Goal: Task Accomplishment & Management: Manage account settings

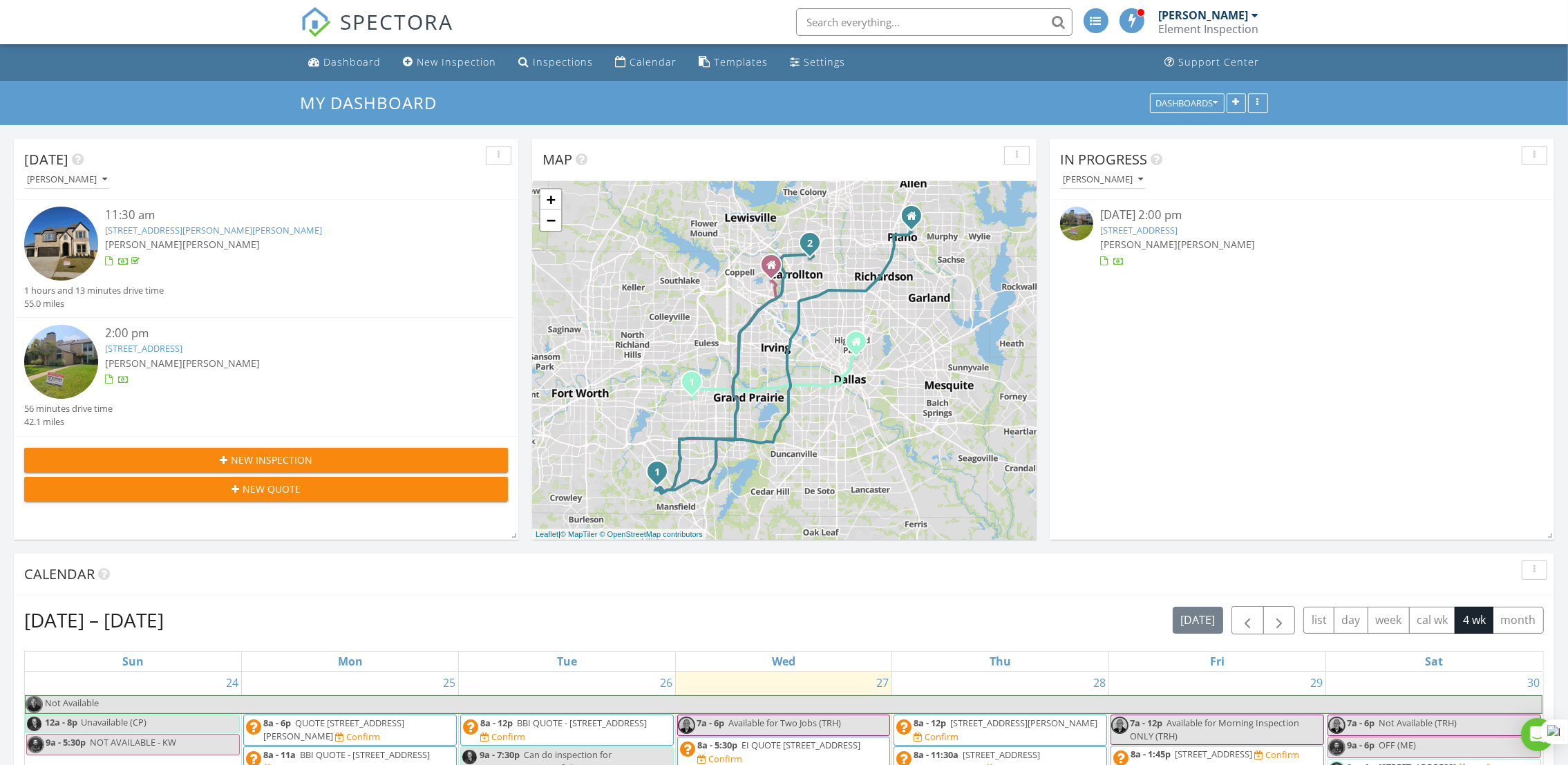
click at [1076, 223] on img at bounding box center [1077, 223] width 33 height 33
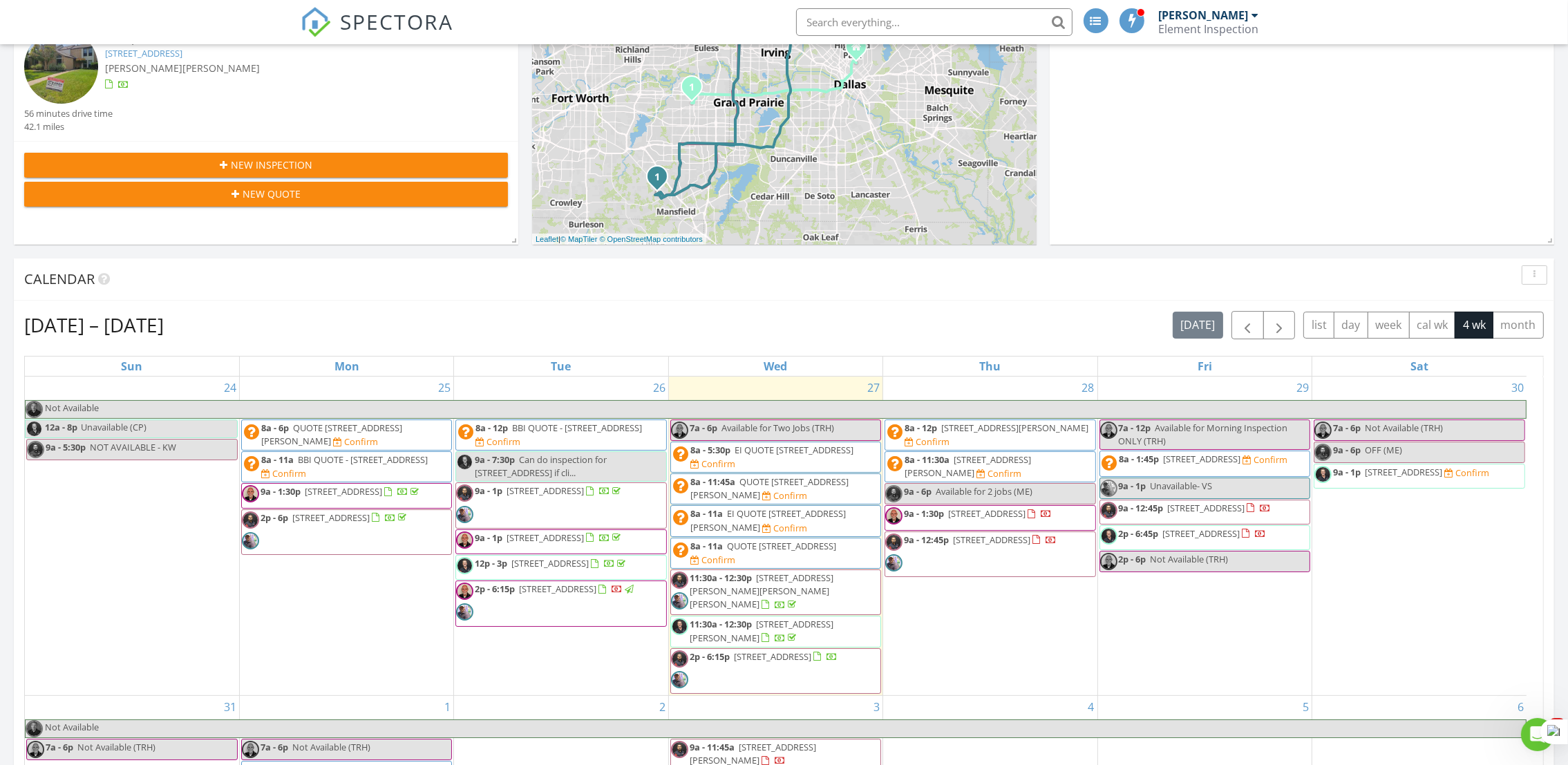
scroll to position [317, 0]
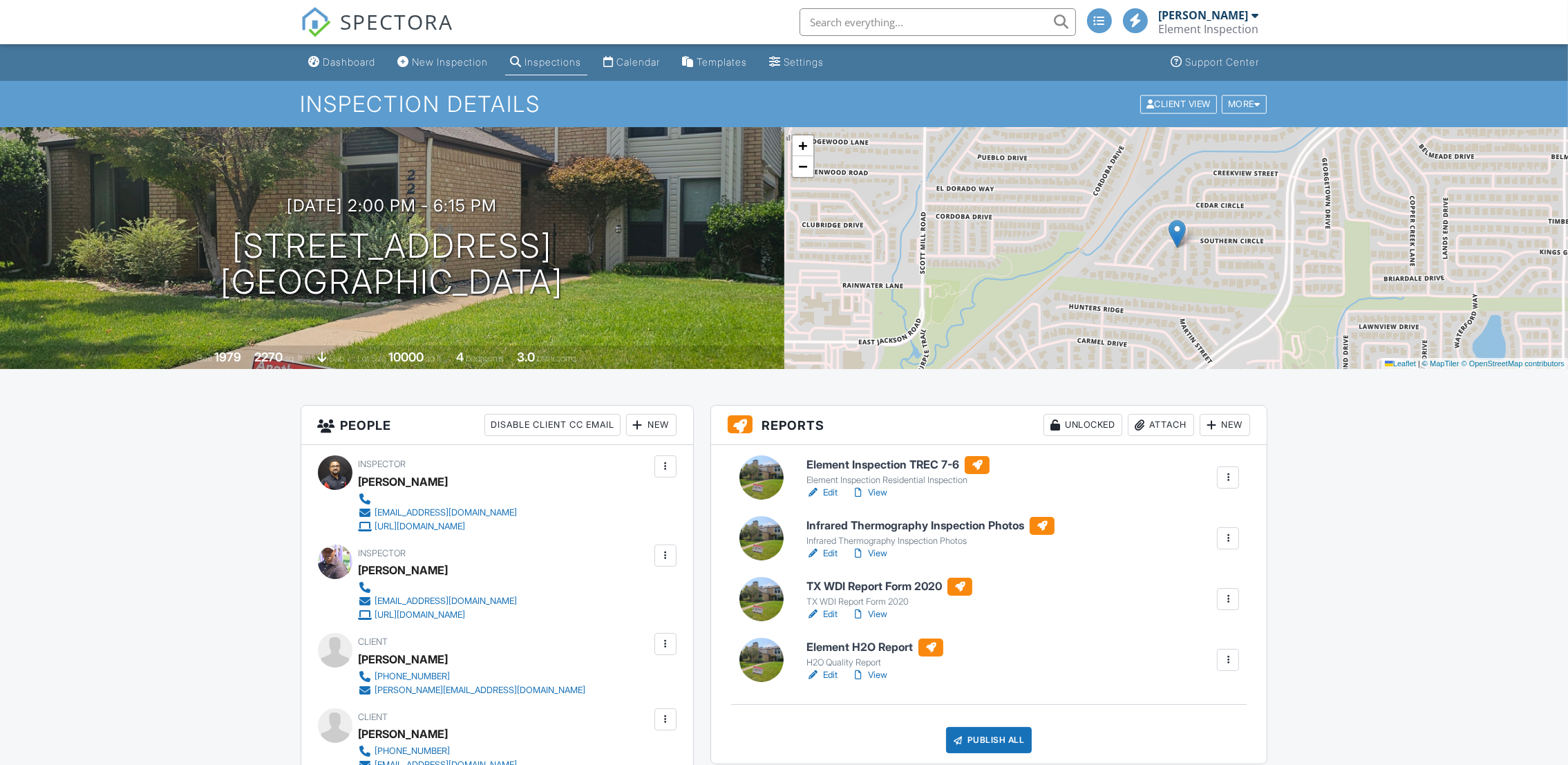
click at [874, 492] on link "View" at bounding box center [868, 492] width 36 height 14
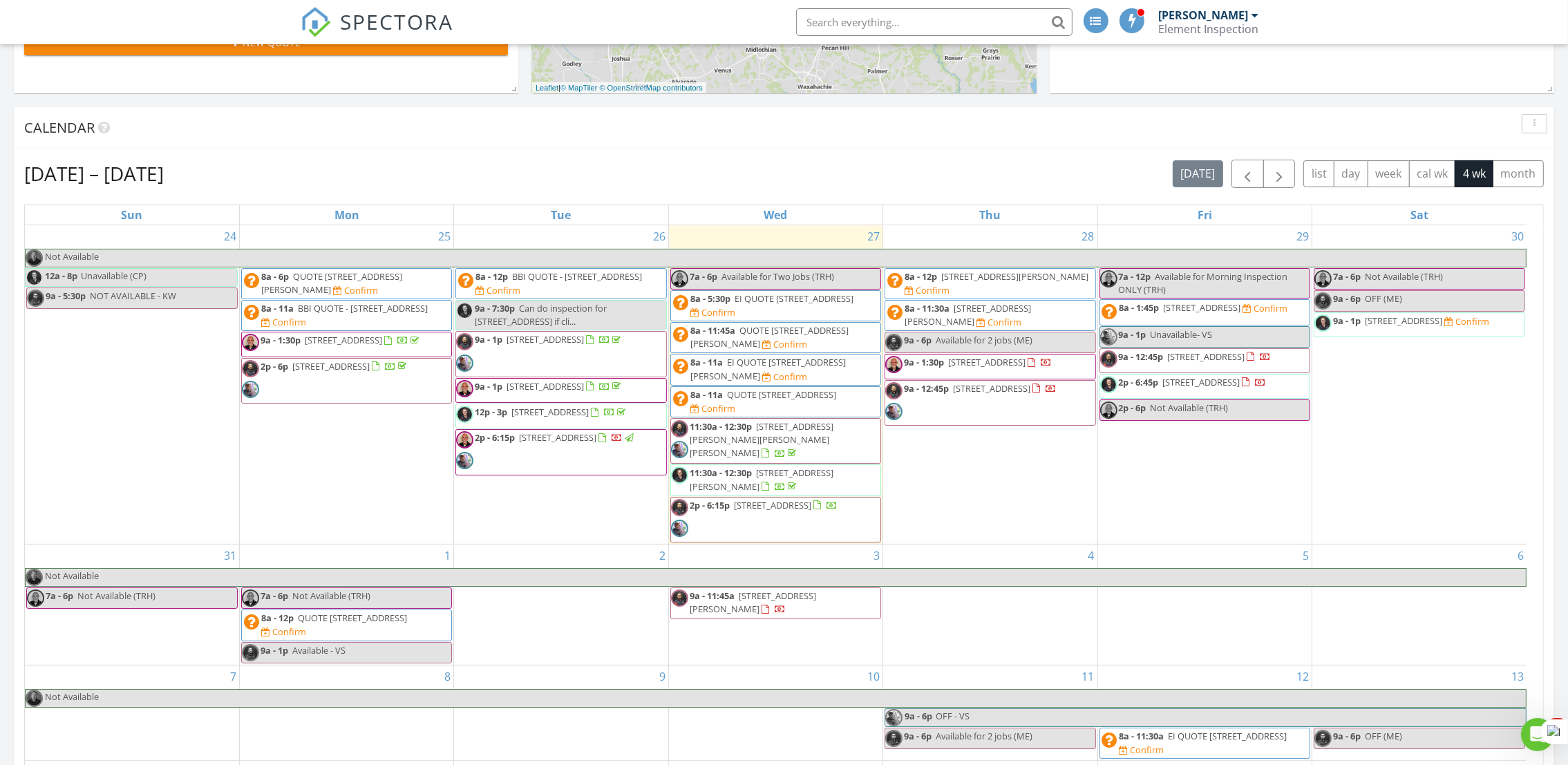
click at [2, 449] on div "Today Vivek Shedge 11:30 am 2303 Meek Woods Ln, Mansfield, TX NULL Nicholas Win…" at bounding box center [784, 307] width 1568 height 1257
click at [1156, 369] on span "9a - 12:45p 1710 E Valley Ln, Grand Prairie 75050" at bounding box center [1185, 361] width 172 height 21
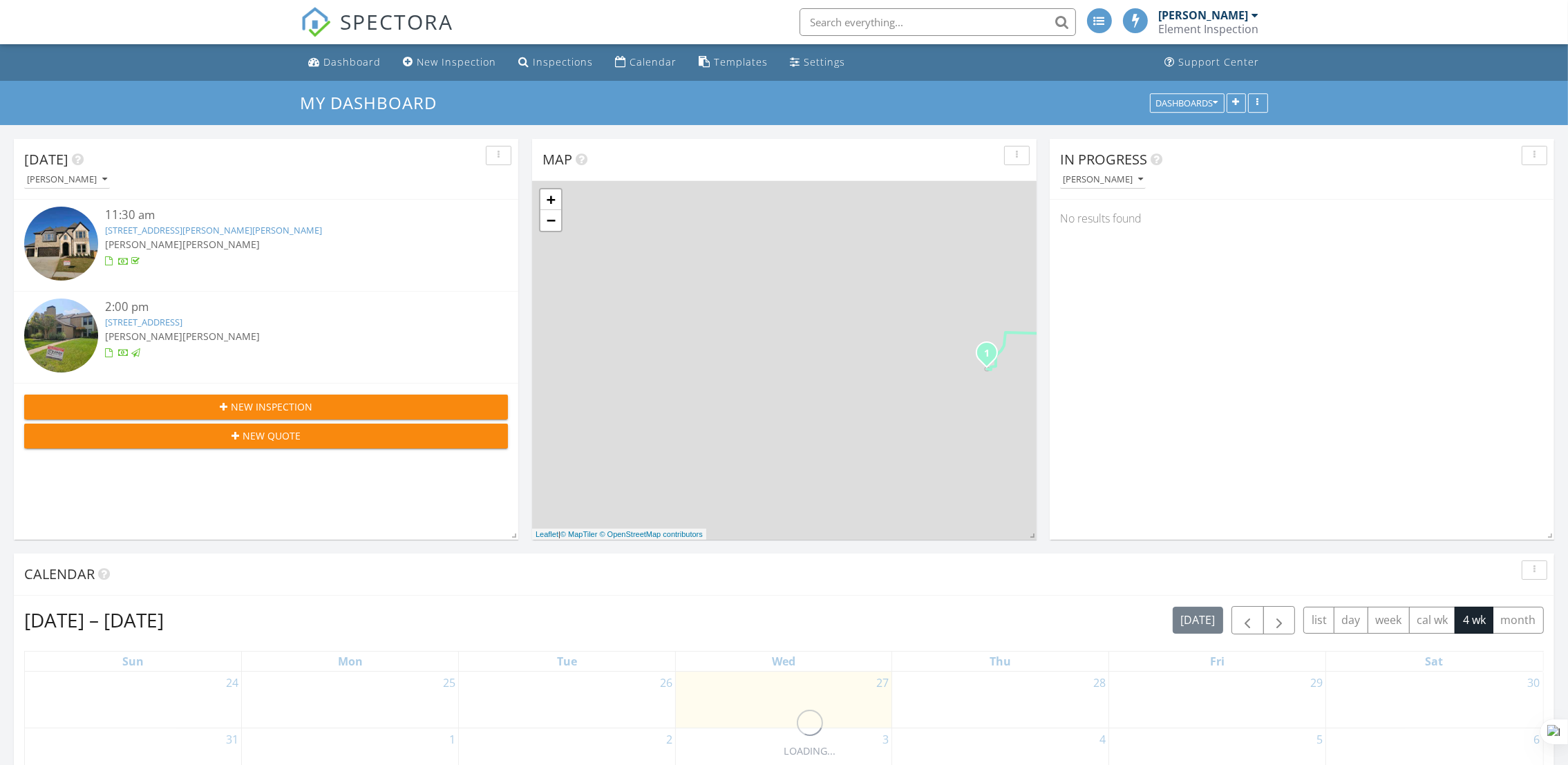
scroll to position [470, 0]
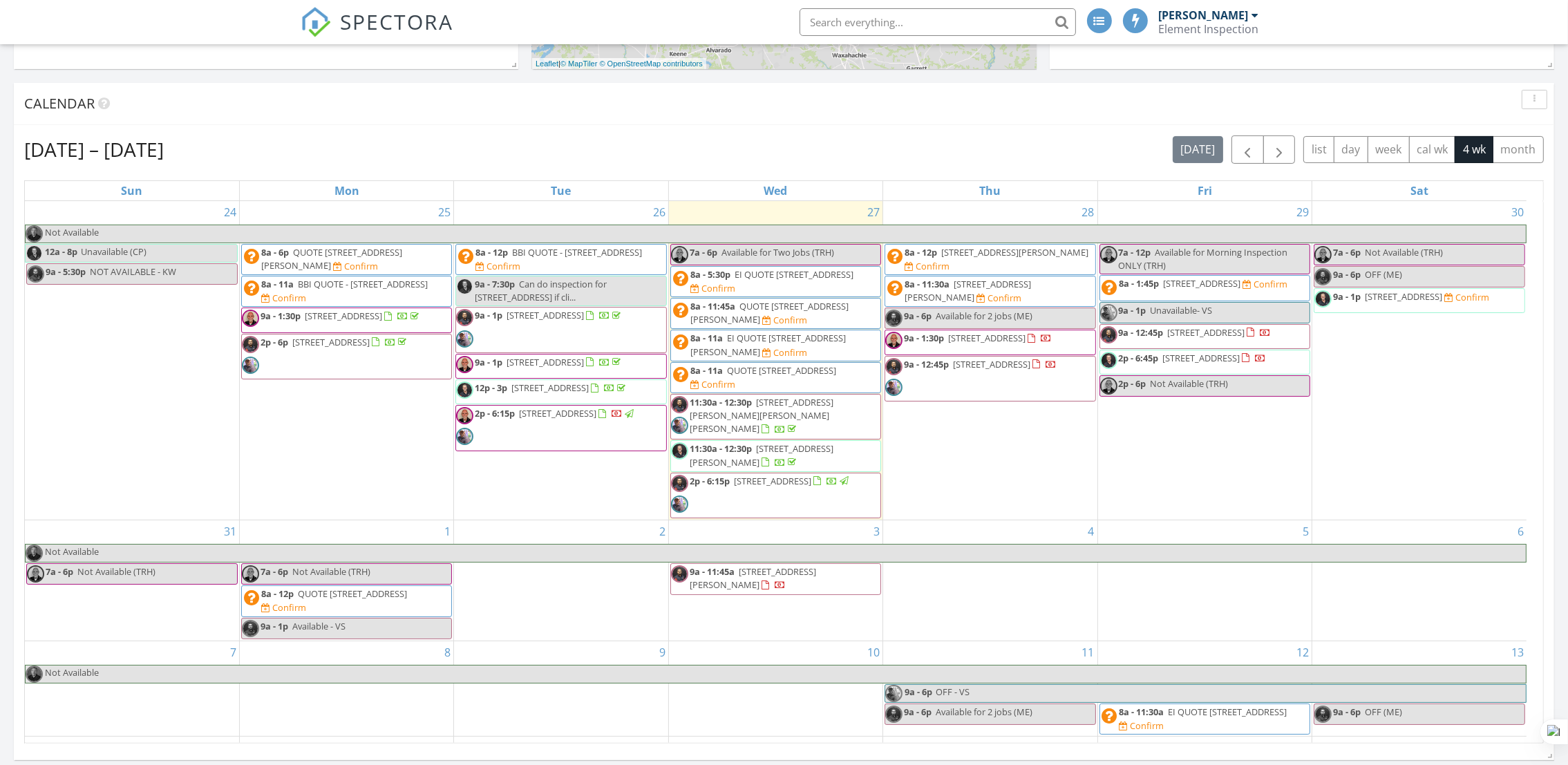
click at [965, 389] on span "9a - 12:45p [STREET_ADDRESS]" at bounding box center [971, 378] width 172 height 41
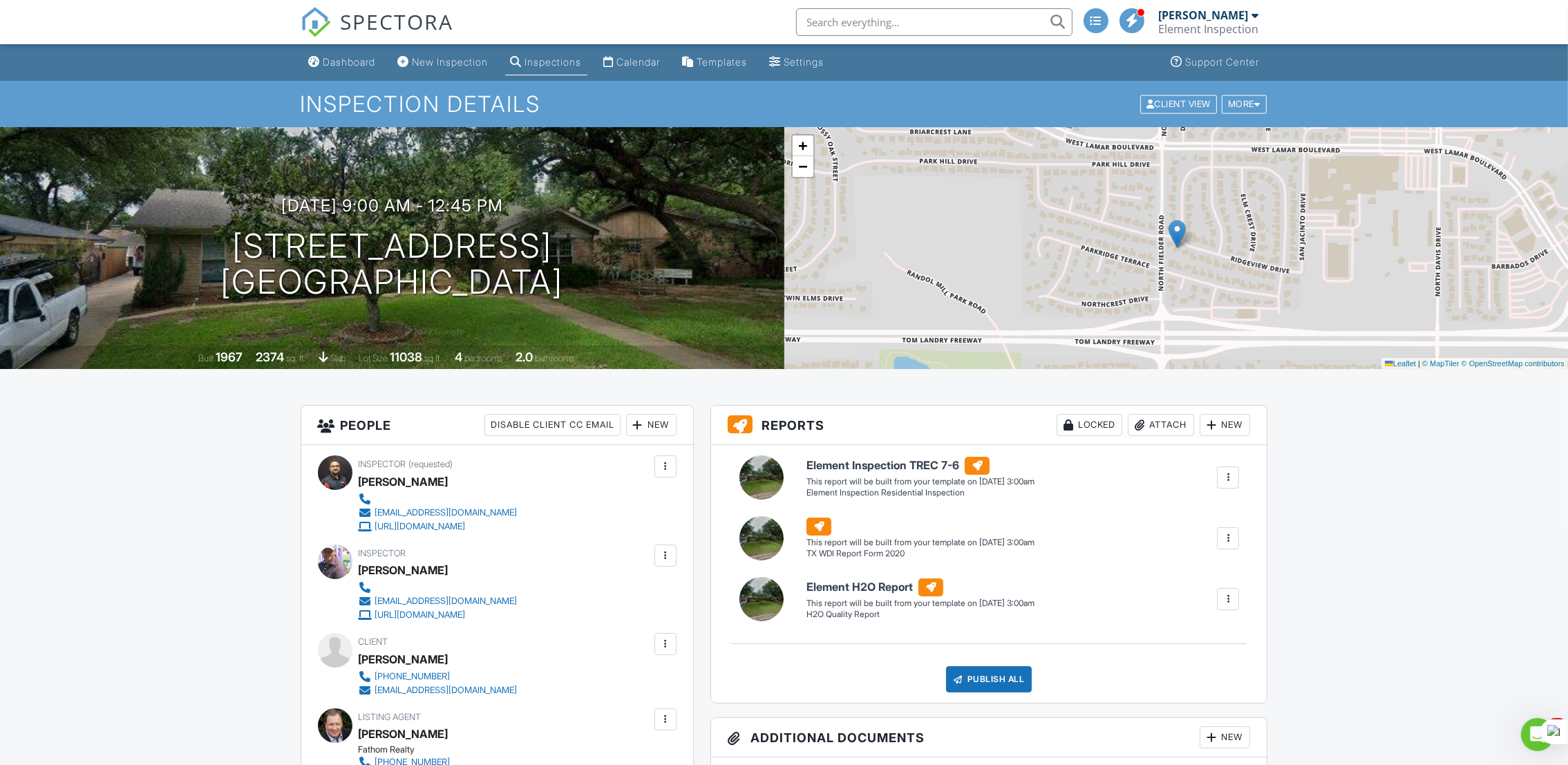
click at [393, 9] on span "SPECTORA" at bounding box center [397, 22] width 113 height 29
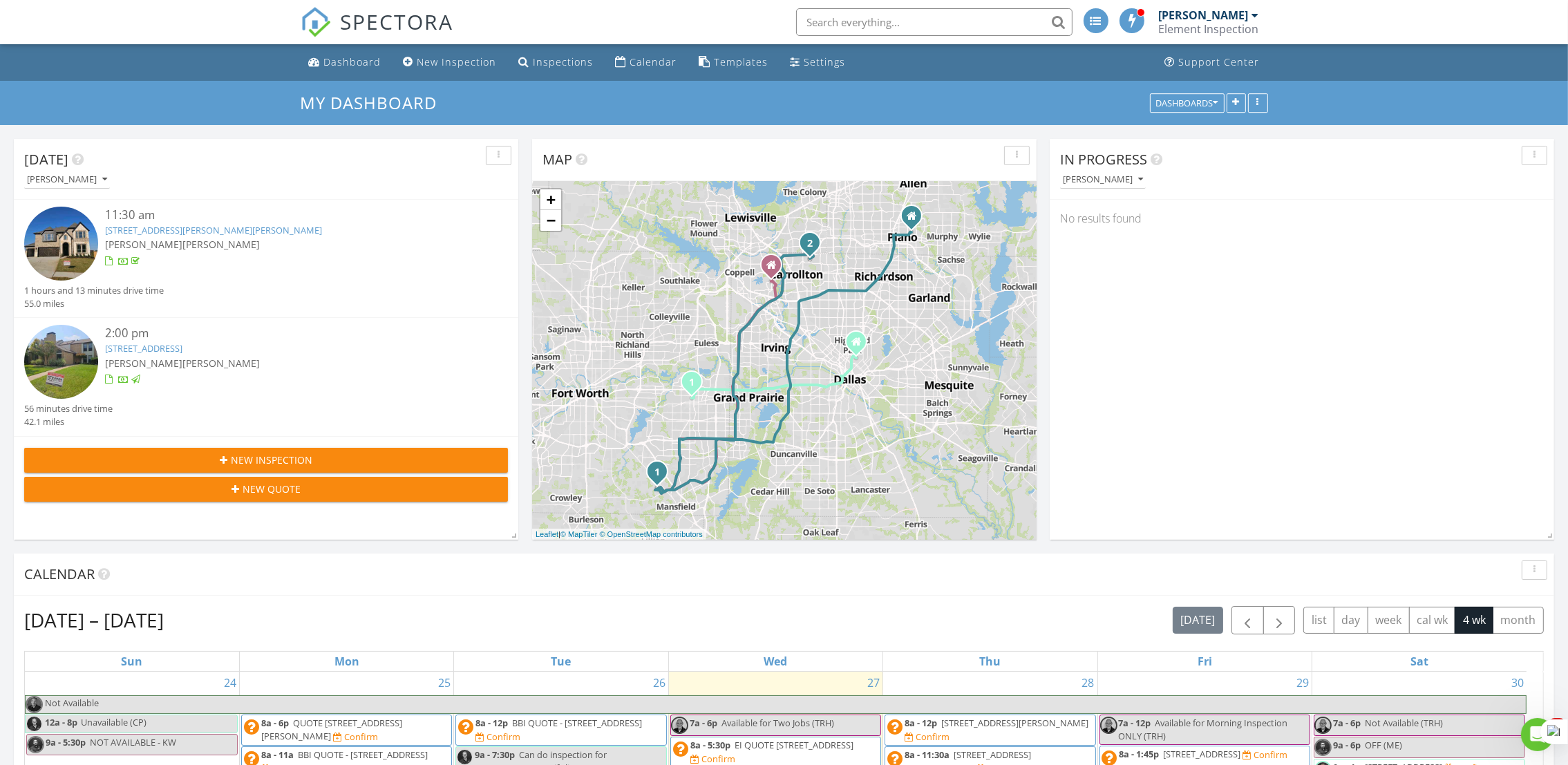
scroll to position [463, 0]
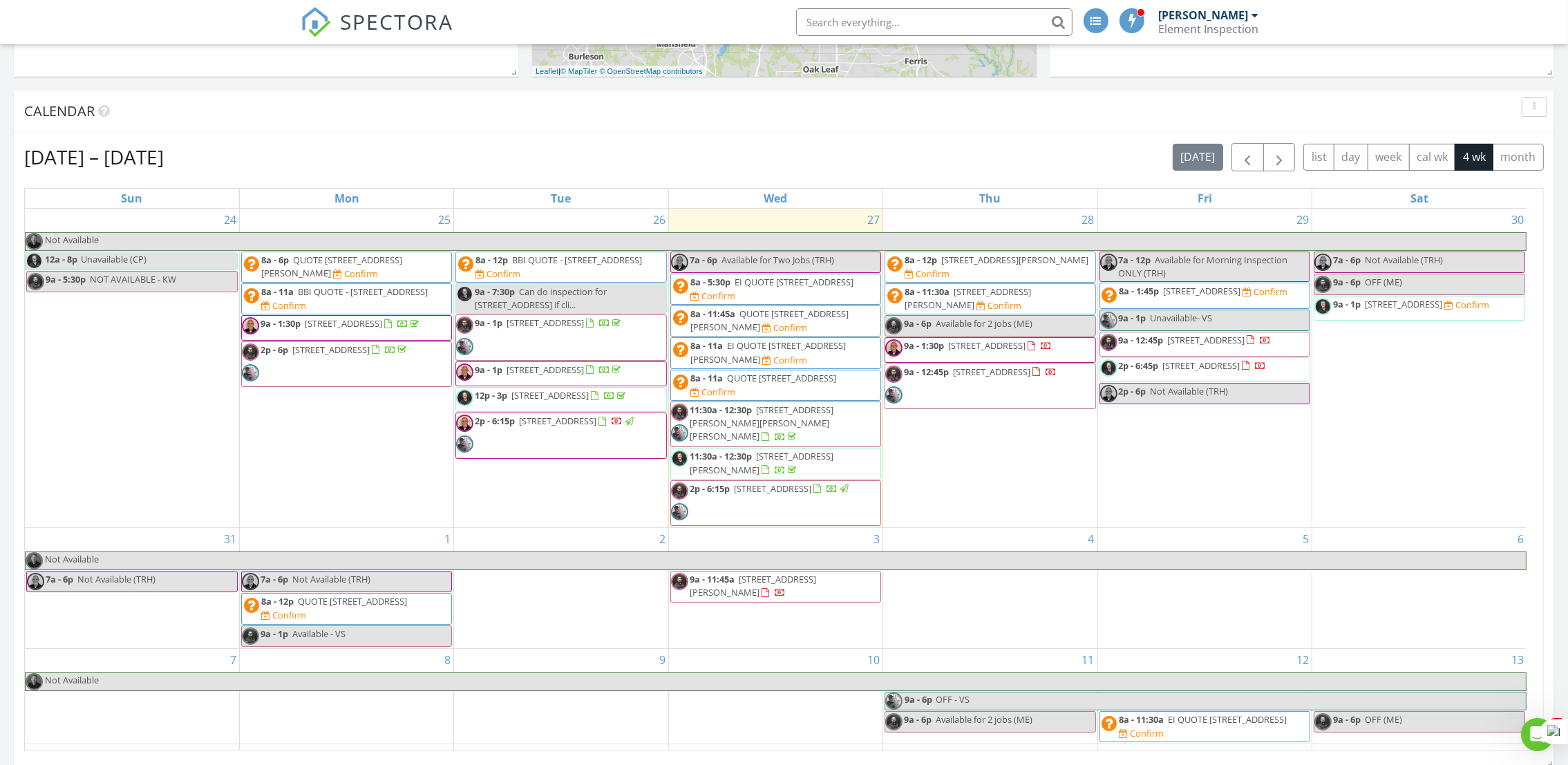
click at [1196, 380] on span "2p - 6:45p 10533 Silverock Dr , Dallas 75218" at bounding box center [1183, 369] width 166 height 21
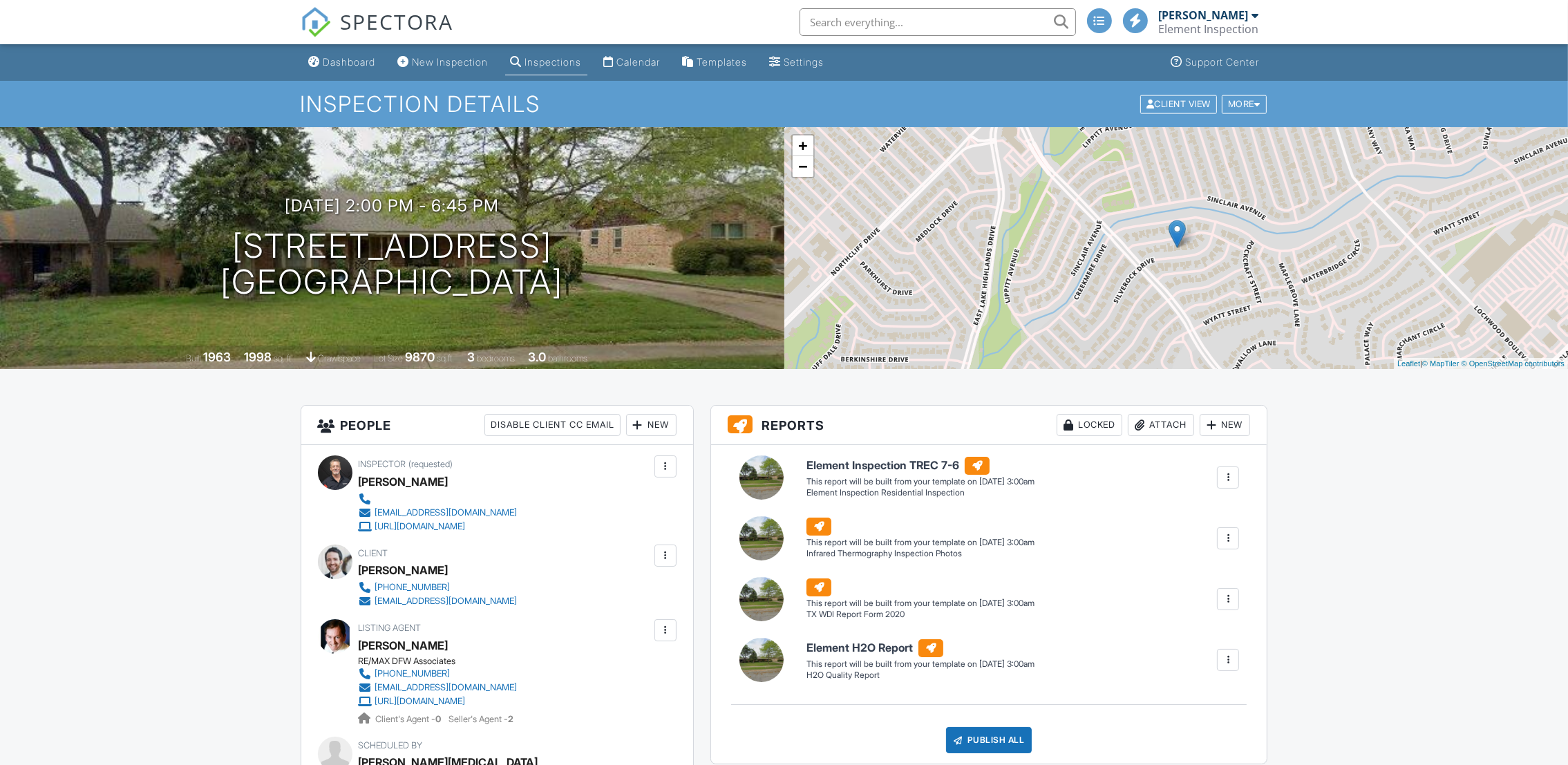
click at [660, 426] on div "New" at bounding box center [650, 424] width 50 height 22
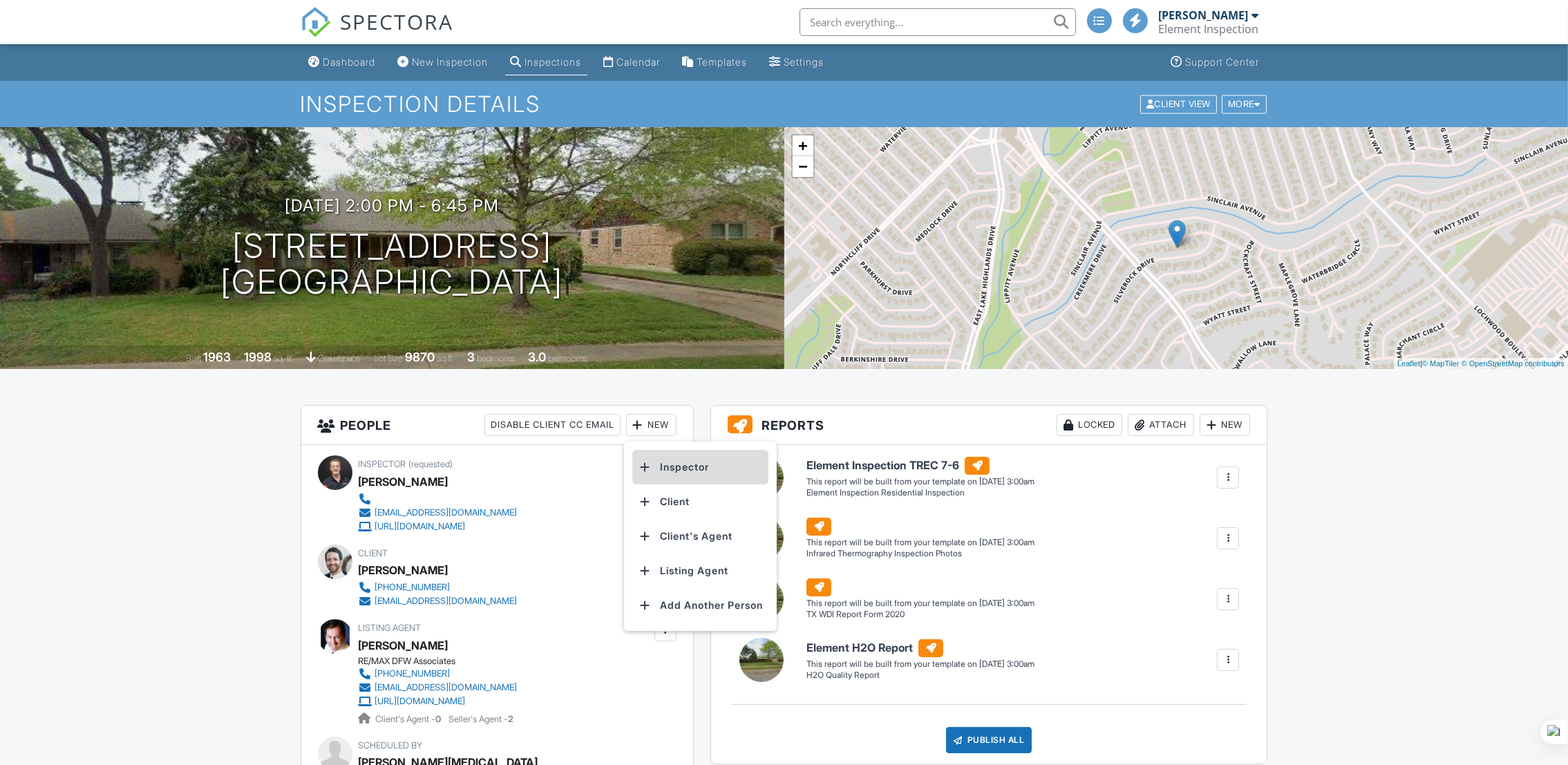
click at [663, 465] on li "Inspector" at bounding box center [700, 467] width 136 height 35
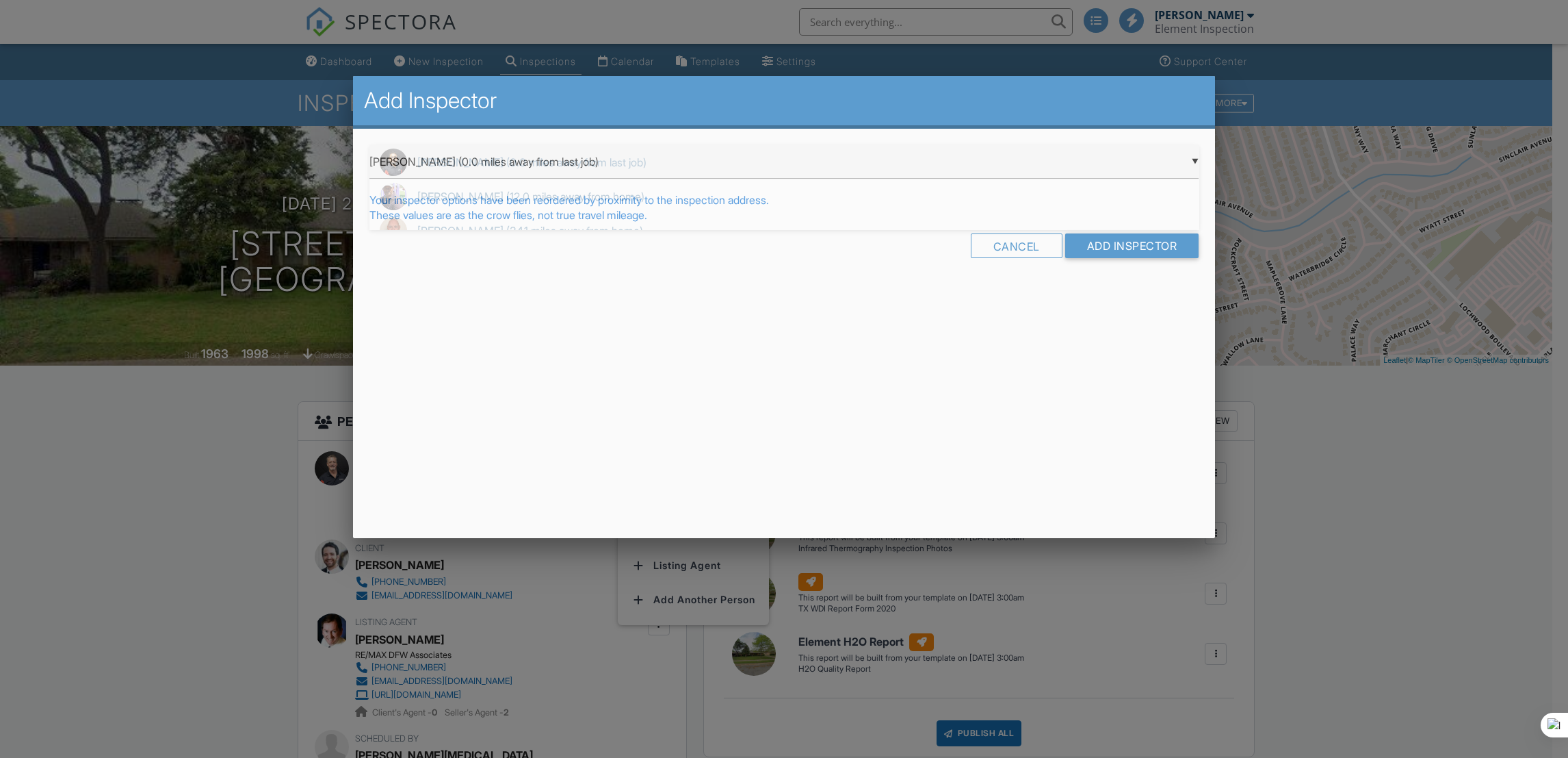
click at [605, 165] on div "▼ Vivek Shedge (0.0 miles away from last job) Vivek Shedge (0.0 miles away from…" at bounding box center [785, 161] width 830 height 33
click at [530, 197] on span "Nicholas Wingo (12.0 miles away from home)" at bounding box center [785, 196] width 830 height 34
type input "Nicholas Wingo (12.0 miles away from home)"
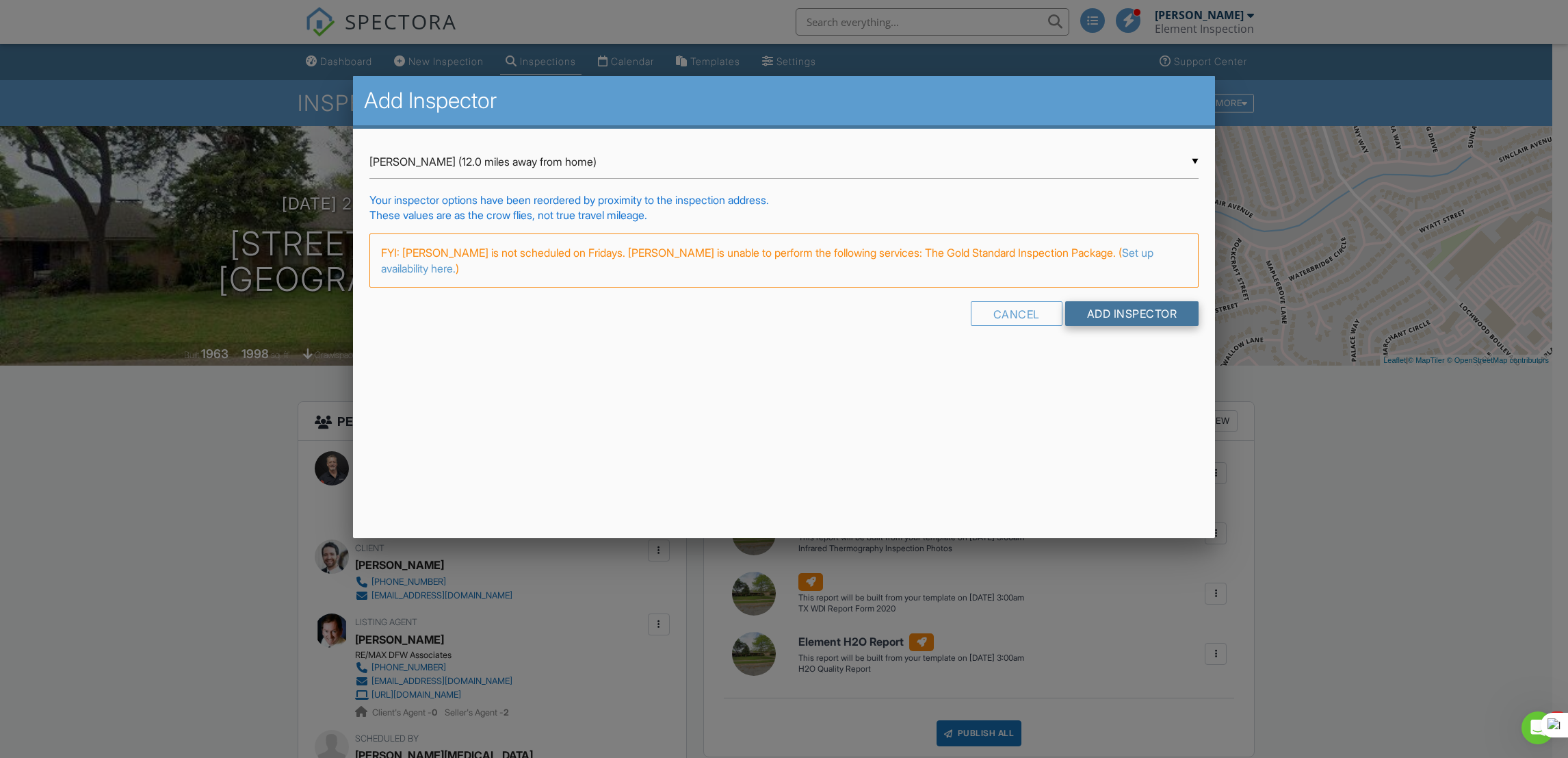
click at [1085, 325] on input "Add Inspector" at bounding box center [1132, 313] width 134 height 24
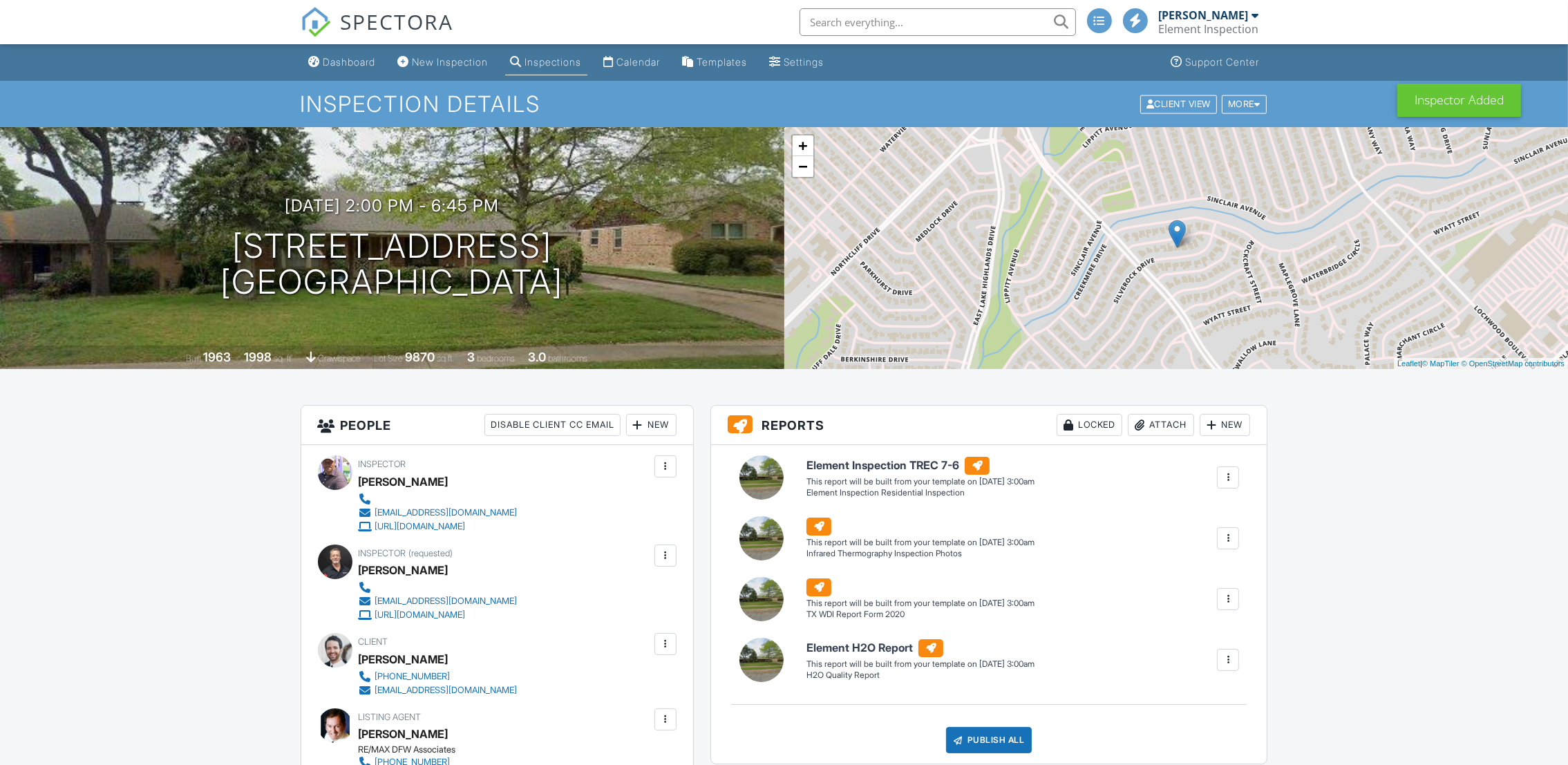
click at [666, 555] on div at bounding box center [665, 555] width 14 height 14
click at [609, 592] on li "Make Primary Inspector" at bounding box center [597, 598] width 141 height 35
click at [405, 35] on span "SPECTORA" at bounding box center [397, 22] width 113 height 29
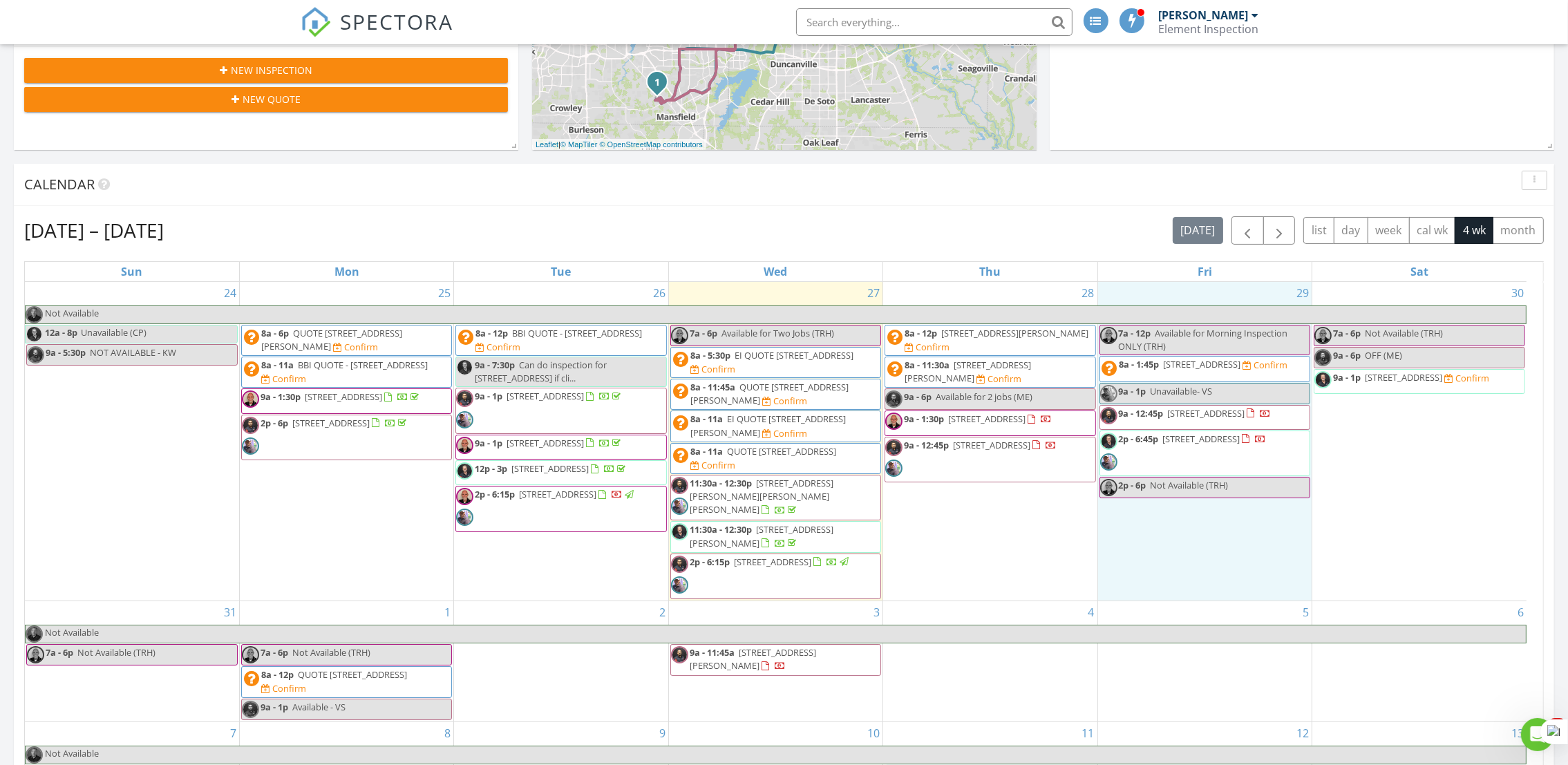
click at [1173, 550] on div "29 7a - 12p Available for Morning Inspection ONLY (TRH) 8a - 1:45p [STREET_ADDR…" at bounding box center [1205, 442] width 214 height 320
click at [1183, 513] on link "Event" at bounding box center [1203, 515] width 71 height 22
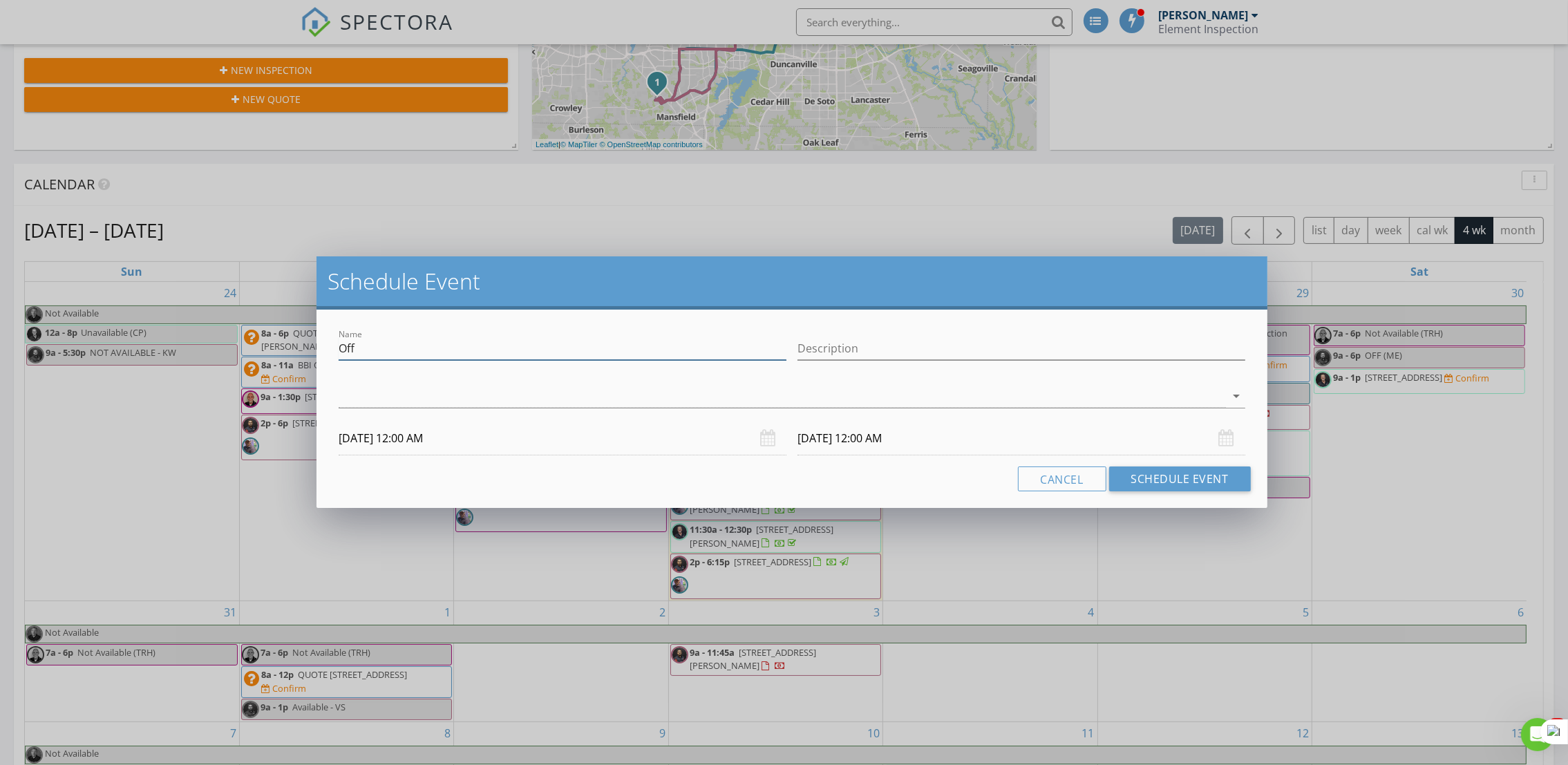
click at [578, 347] on input "Off" at bounding box center [563, 348] width 447 height 23
click at [405, 345] on input "Unavailable _ VS" at bounding box center [563, 348] width 447 height 23
type input "Unavailable - VS"
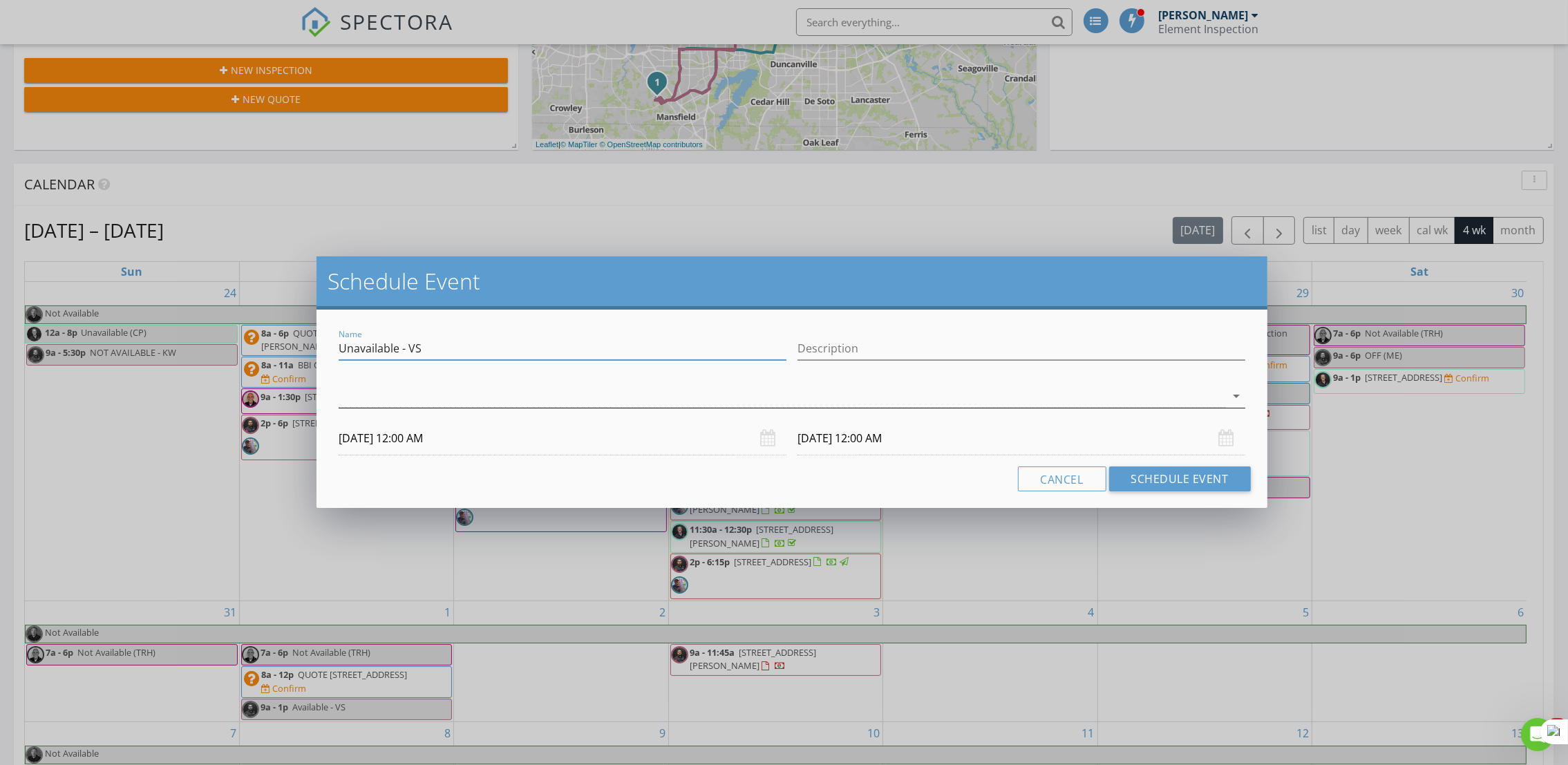
click at [464, 398] on div at bounding box center [782, 395] width 887 height 23
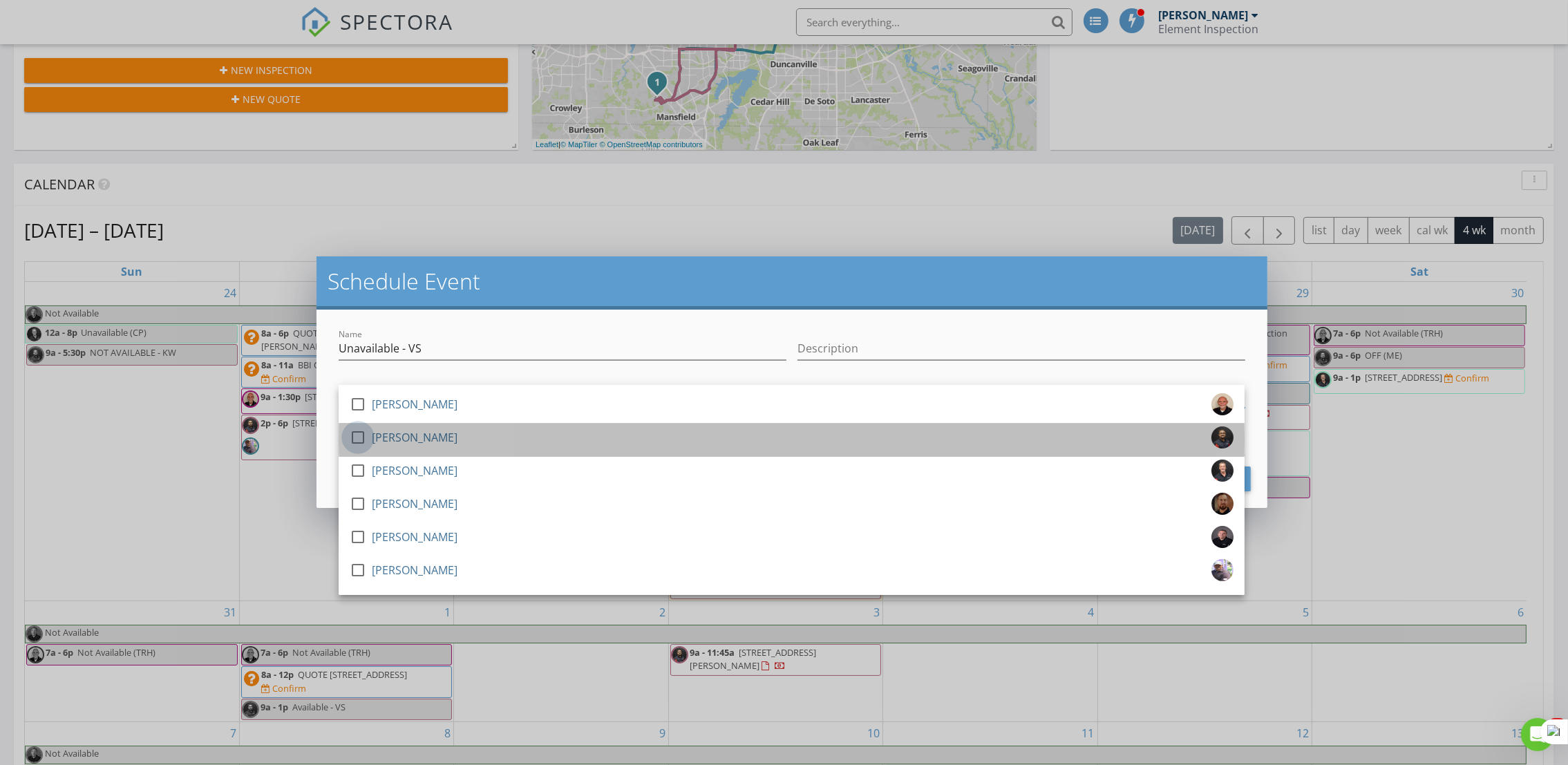
click at [354, 444] on div at bounding box center [358, 437] width 24 height 24
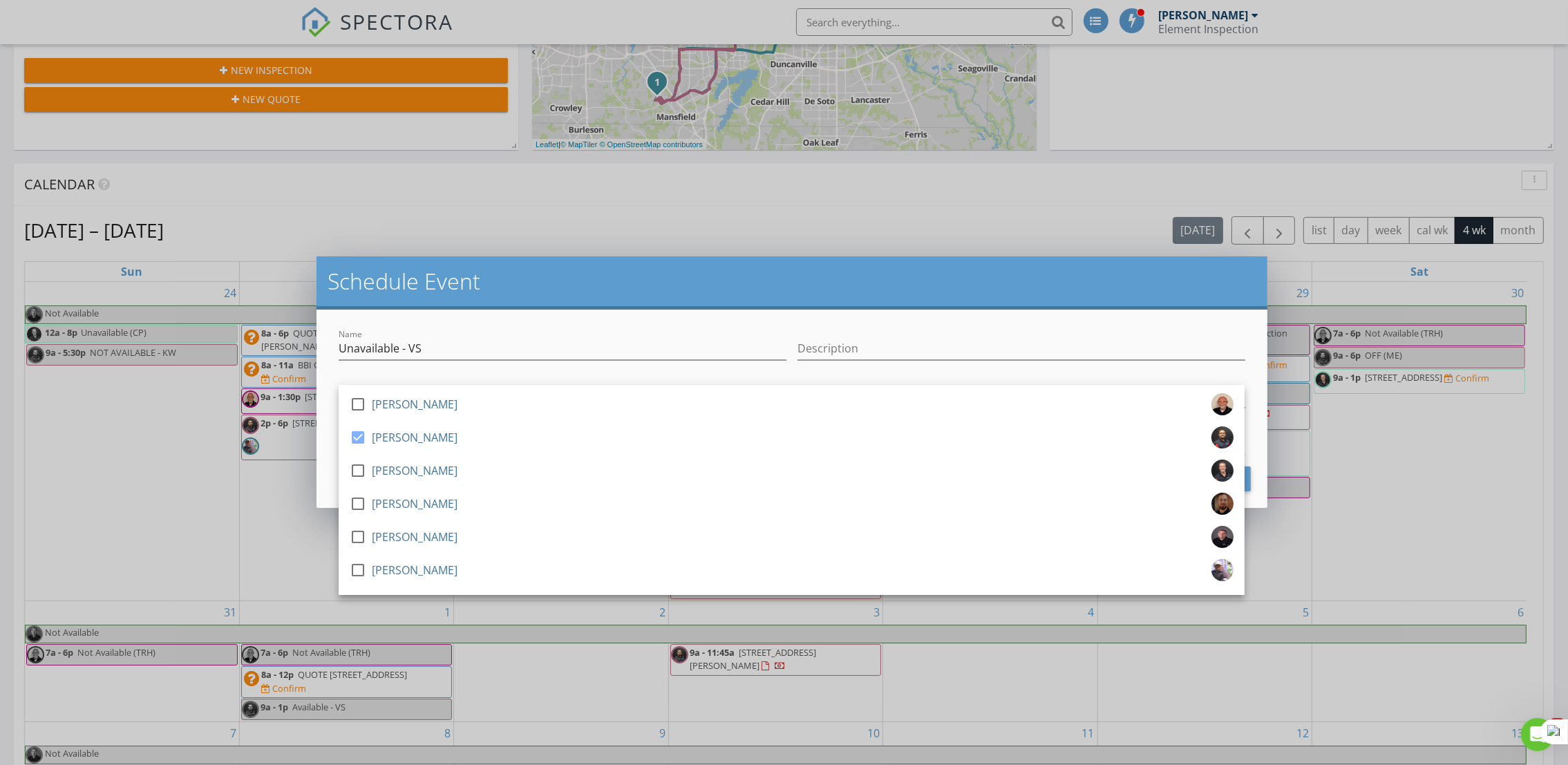
click at [321, 427] on div "Name Unavailable - VS Description check_box_outline_blank [PERSON_NAME] check_b…" at bounding box center [792, 408] width 950 height 198
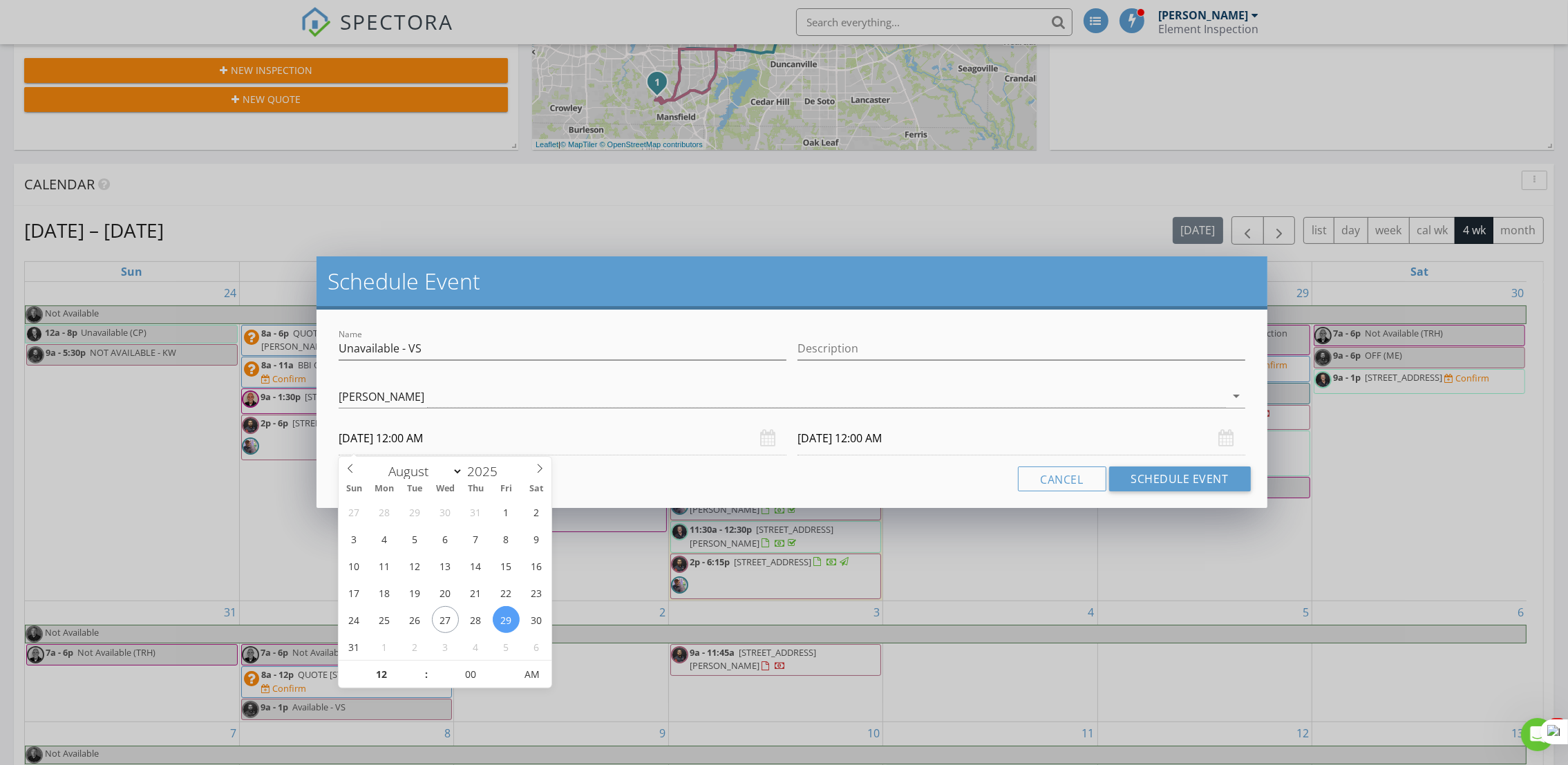
click at [437, 443] on input "[DATE] 12:00 AM" at bounding box center [563, 438] width 447 height 34
type input "11"
type input "[DATE] 11:00 PM"
click at [416, 676] on span at bounding box center [419, 680] width 10 height 14
type input "[DATE] 11:00 PM"
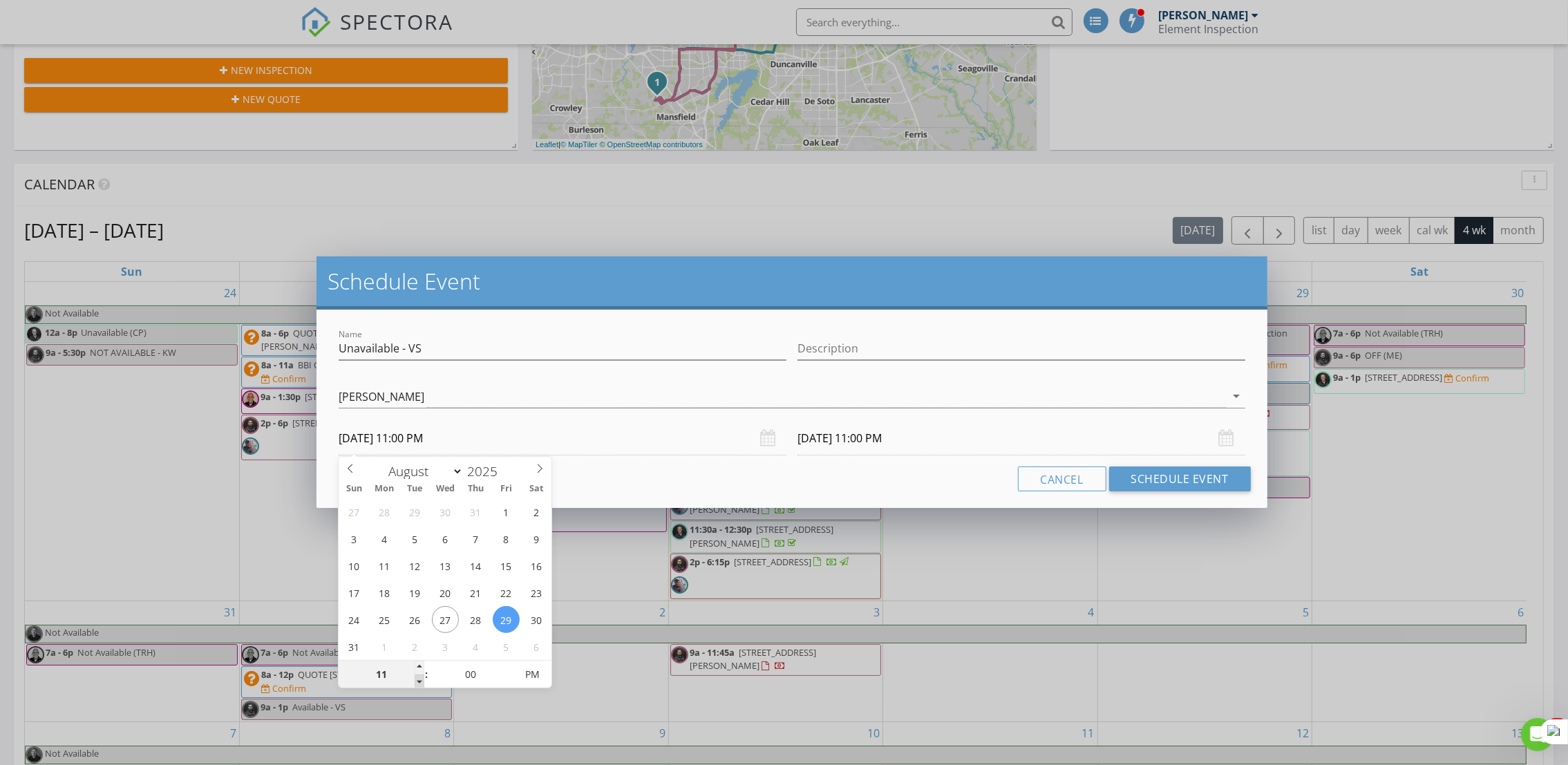
type input "10"
type input "[DATE] 10:00 PM"
click at [416, 676] on span at bounding box center [419, 680] width 10 height 14
type input "09"
type input "[DATE] 9:00 PM"
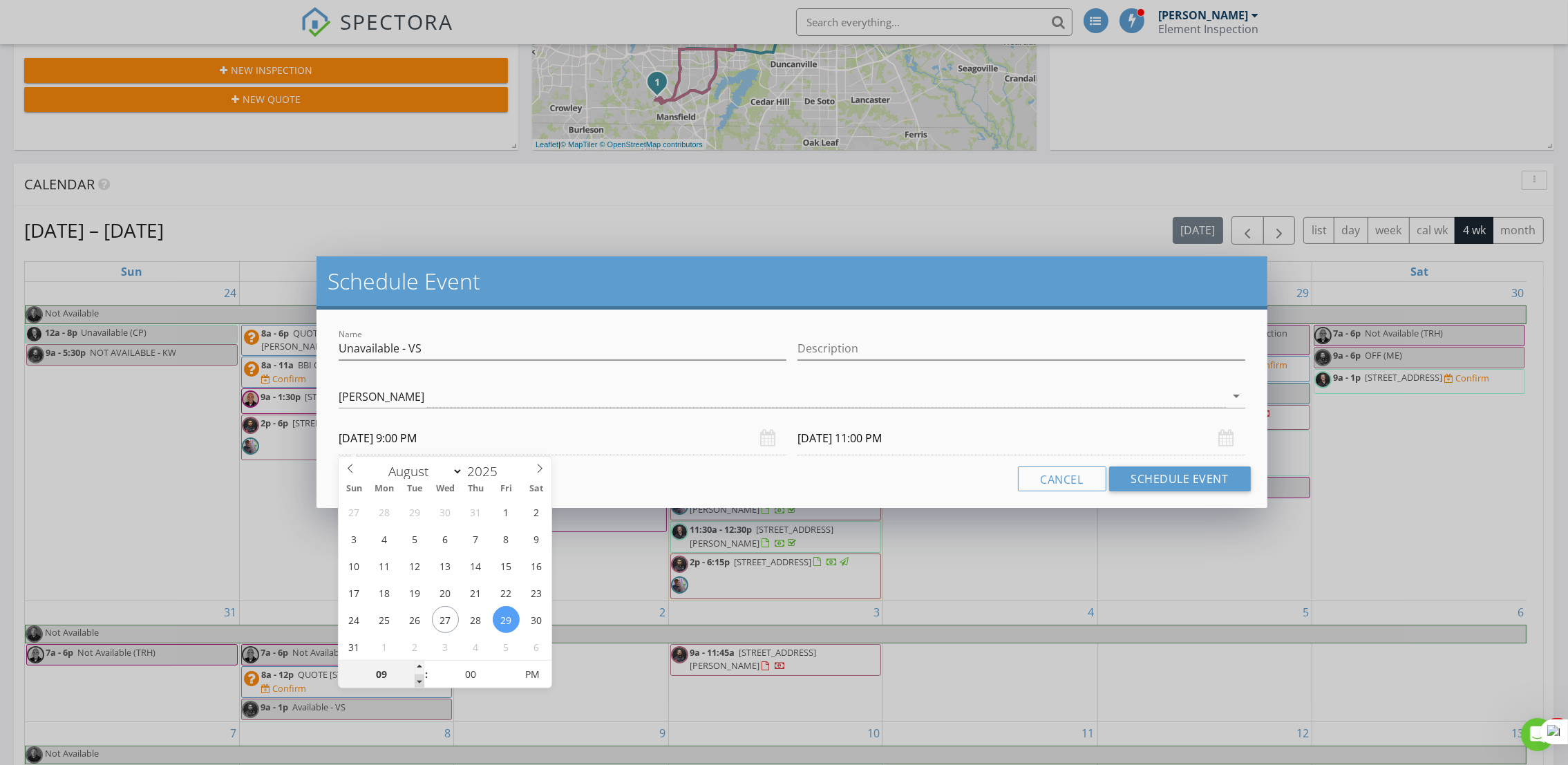
click at [416, 676] on span at bounding box center [419, 680] width 10 height 14
type input "07"
type input "[DATE] 7:00 PM"
type input "06"
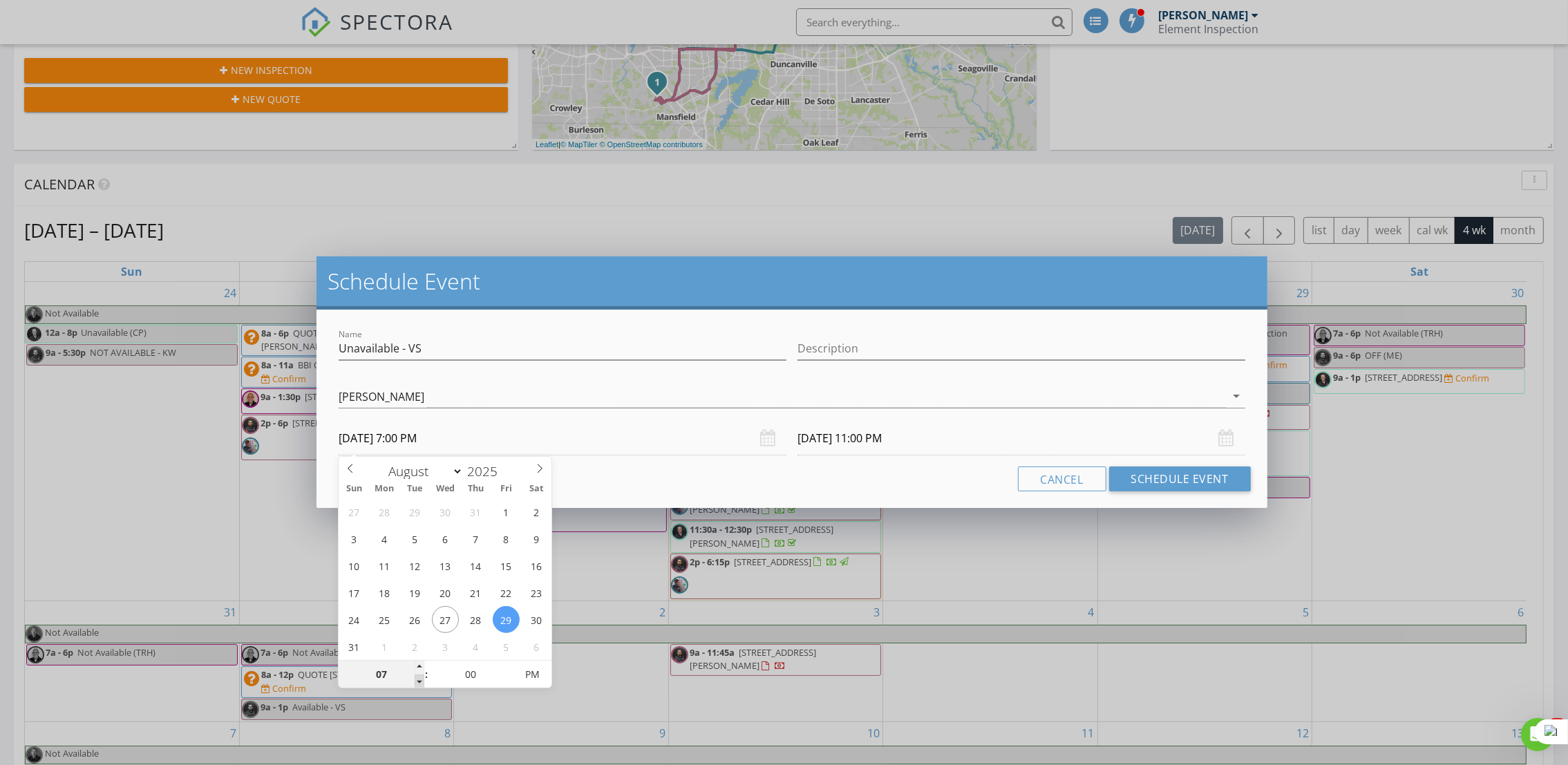
type input "[DATE] 6:00 PM"
click at [416, 676] on span at bounding box center [419, 680] width 10 height 14
type input "05"
type input "[DATE] 5:00 PM"
click at [416, 676] on span at bounding box center [419, 680] width 10 height 14
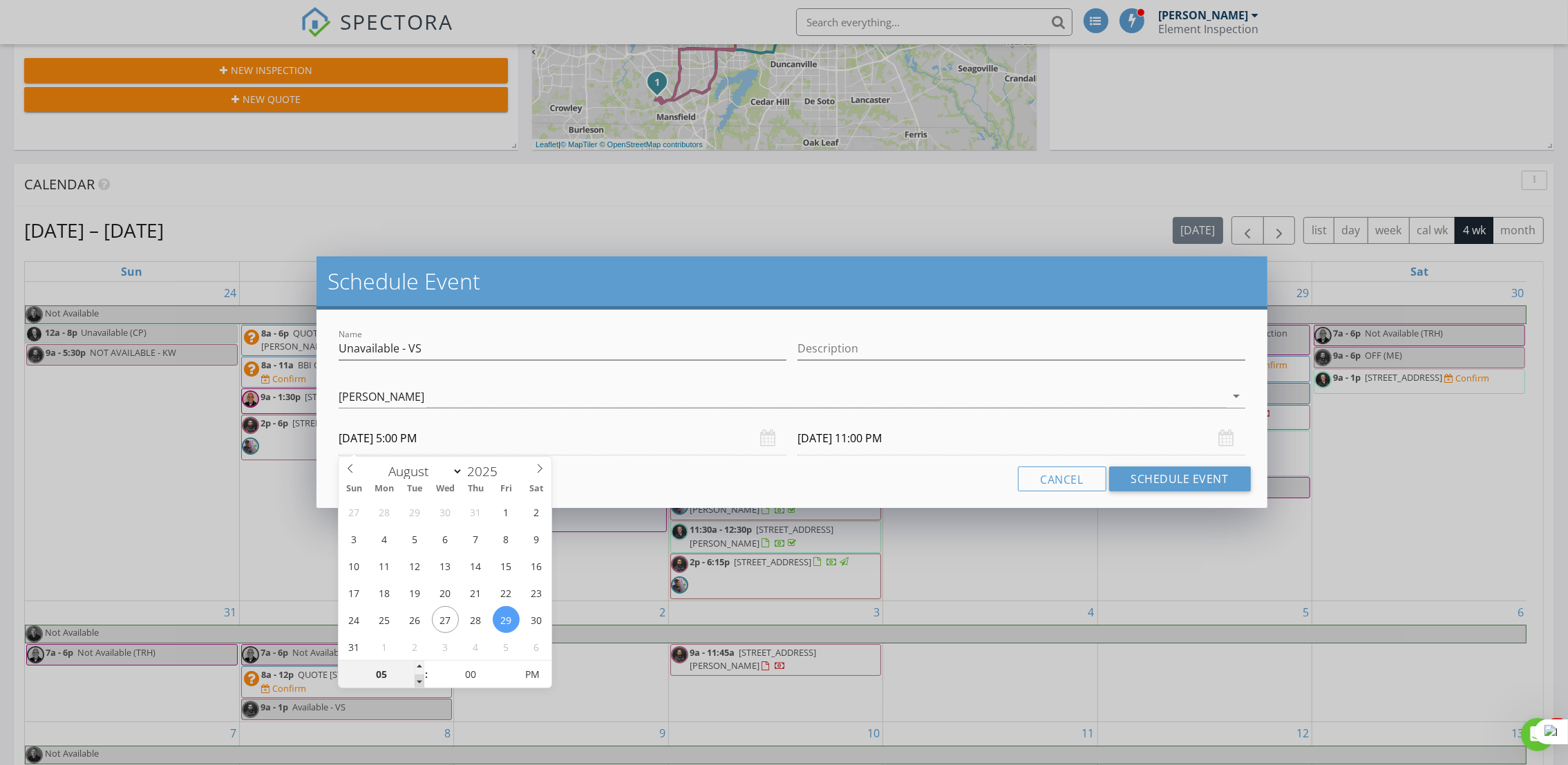
type input "05"
type input "[DATE] 5:00 PM"
type input "04"
type input "[DATE] 4:00 PM"
click at [416, 676] on span at bounding box center [419, 680] width 10 height 14
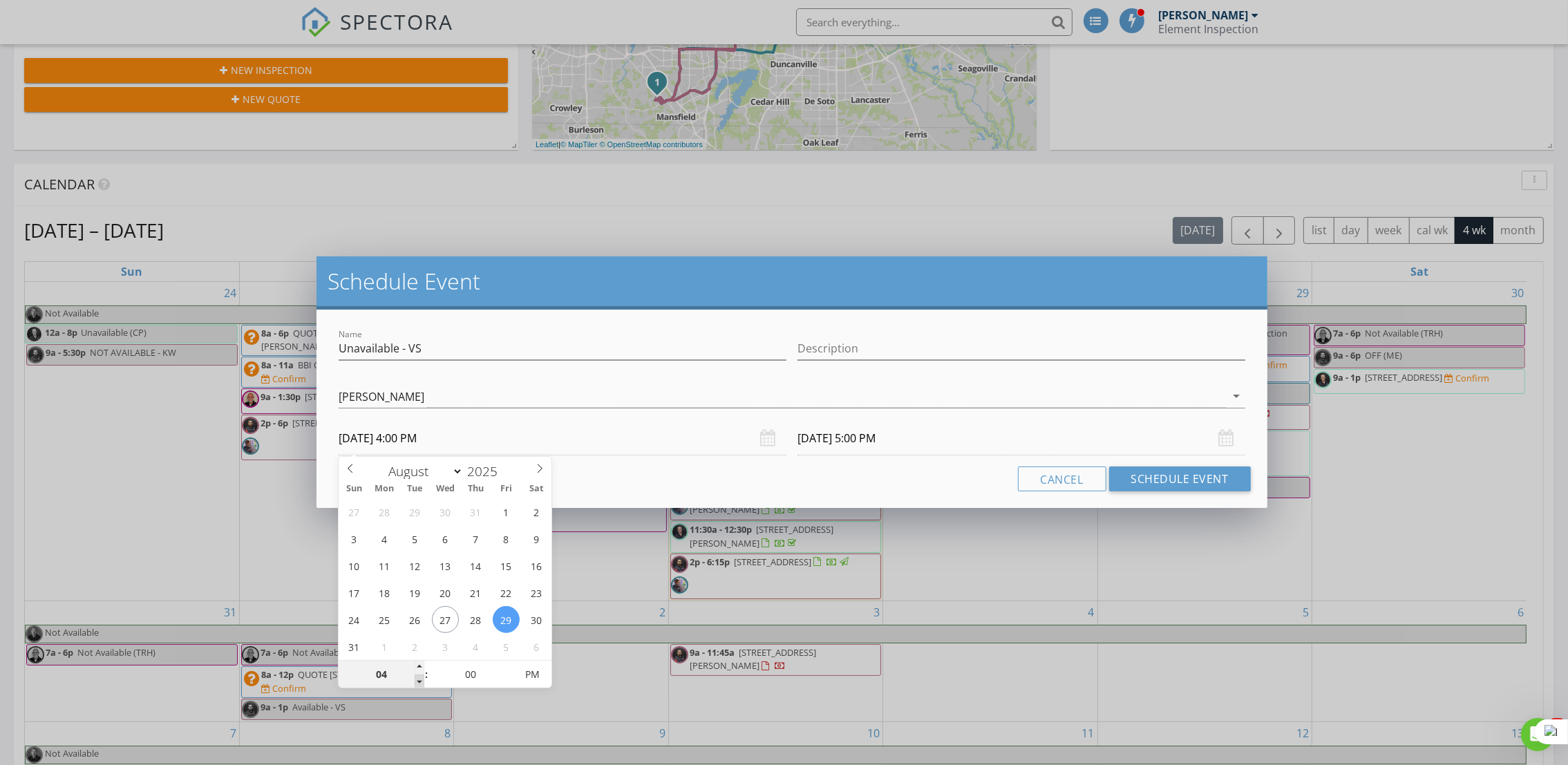
type input "03"
type input "04"
type input "[DATE] 3:00 PM"
type input "[DATE] 4:00 PM"
click at [416, 676] on span at bounding box center [419, 680] width 10 height 14
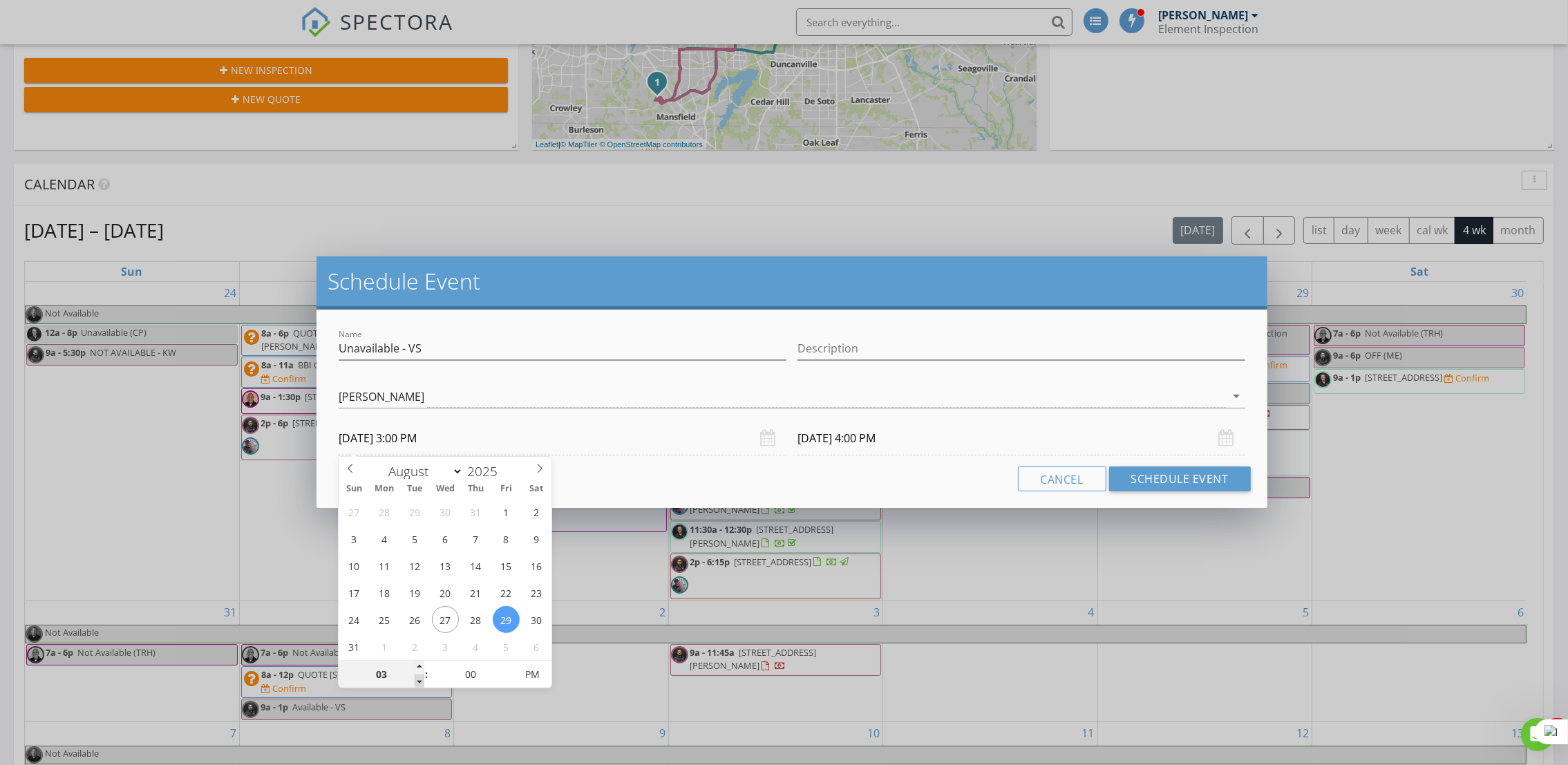
type input "03"
type input "[DATE] 3:00 PM"
type input "02"
type input "[DATE] 2:00 PM"
click at [416, 676] on span at bounding box center [419, 680] width 10 height 14
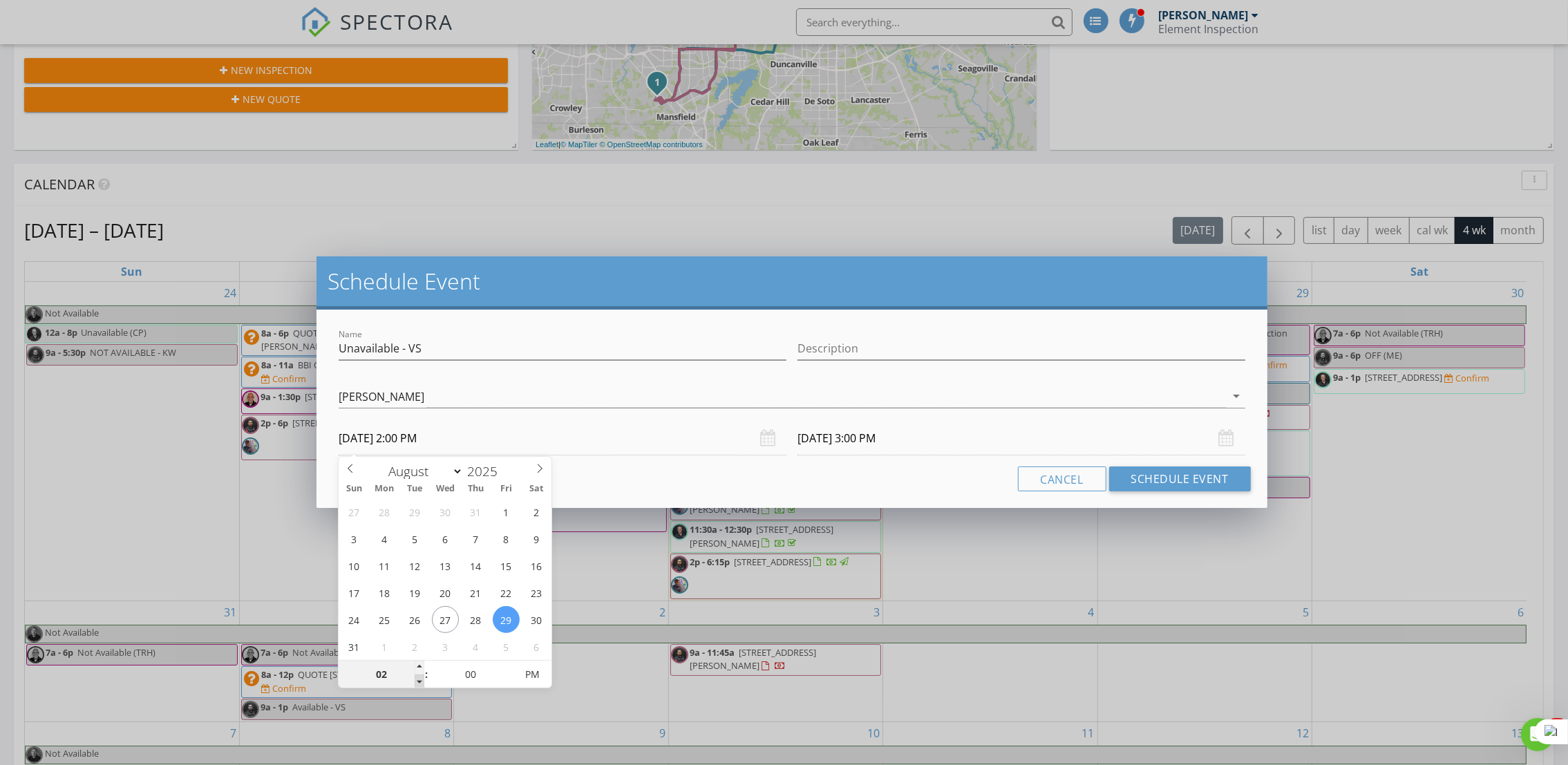
type input "02"
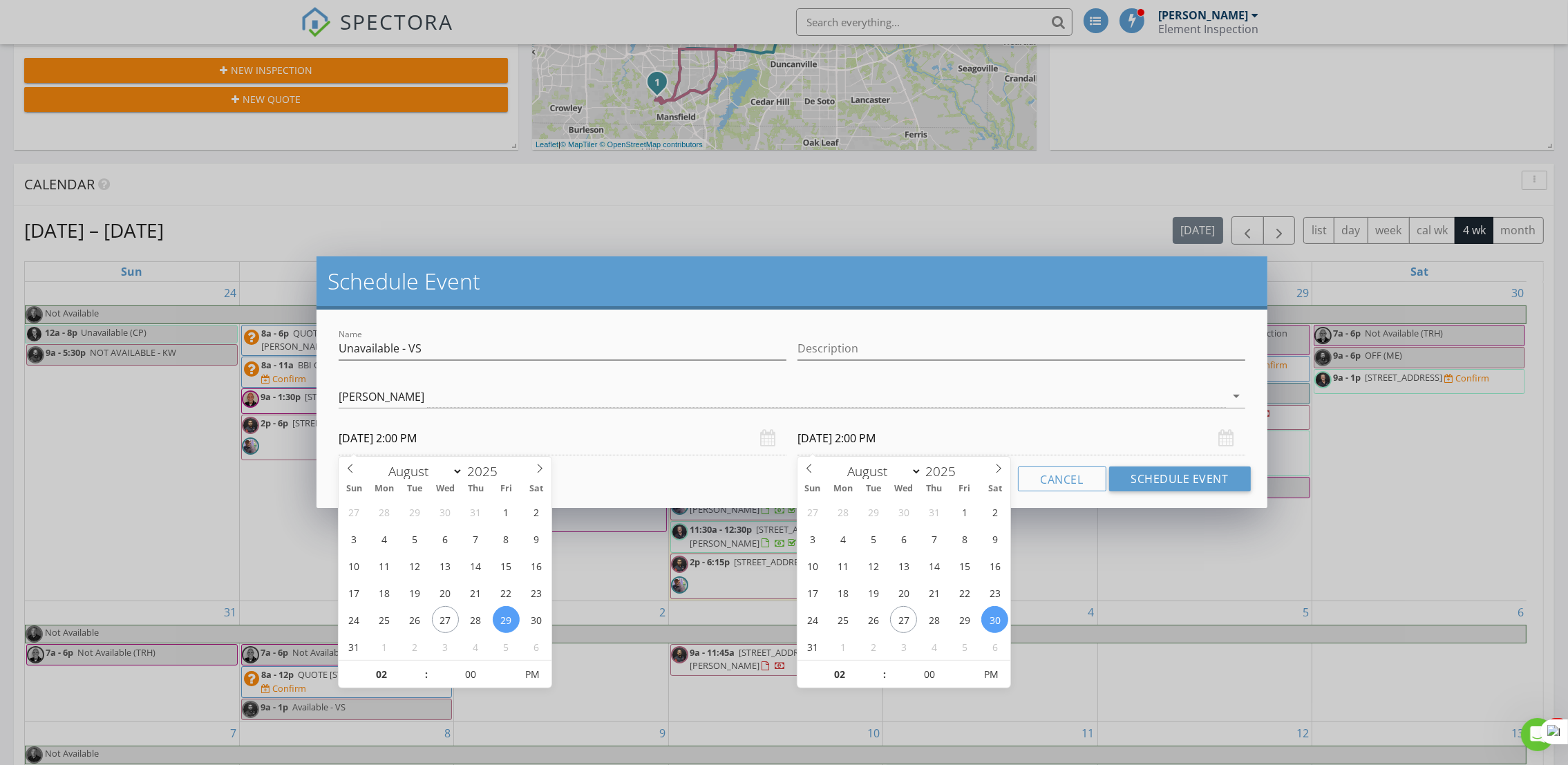
click at [834, 434] on input "[DATE] 2:00 PM" at bounding box center [1021, 438] width 447 height 34
type input "[DATE] 2:00 PM"
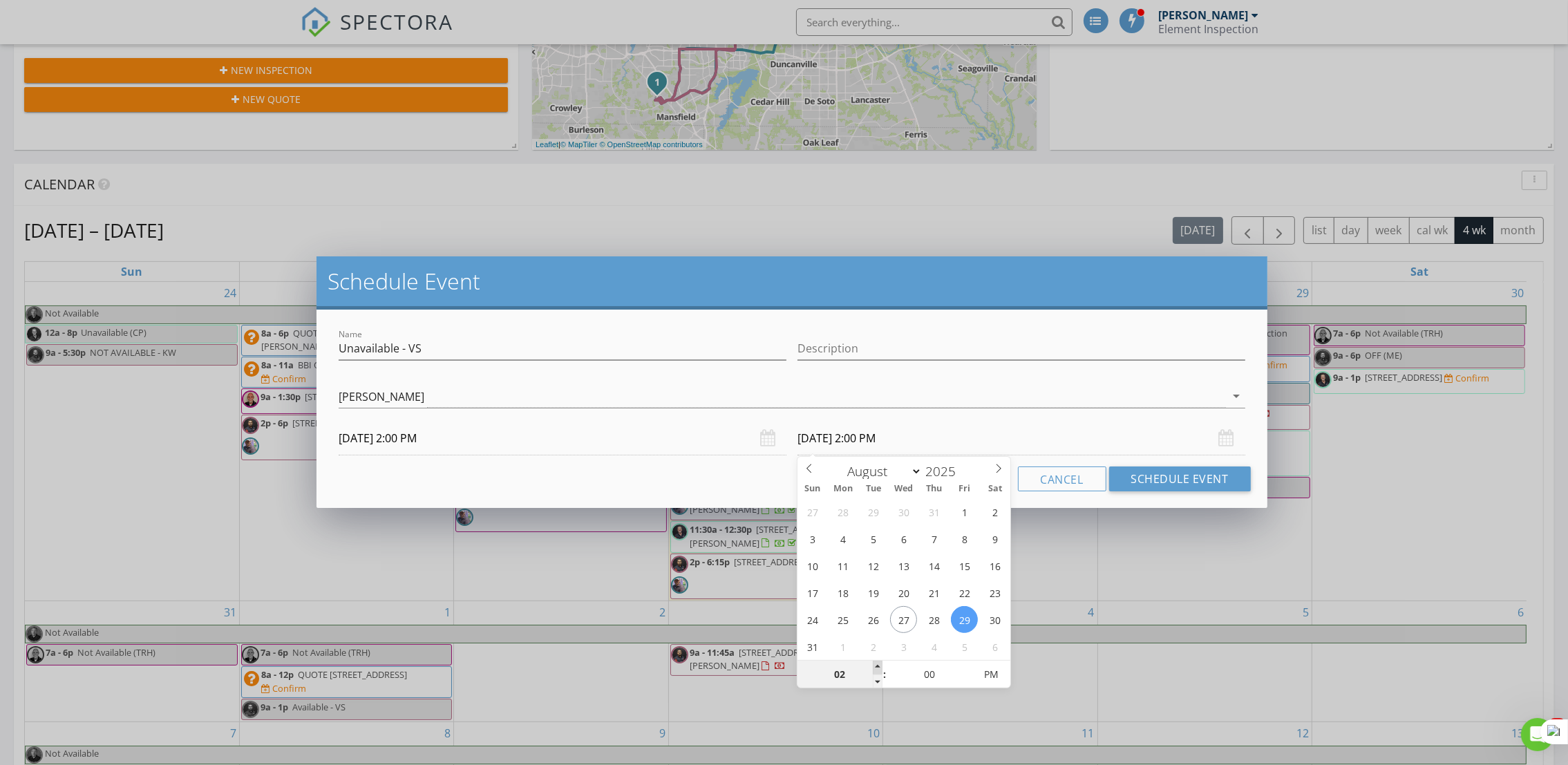
type input "03"
type input "[DATE] 3:00 PM"
click at [873, 667] on span at bounding box center [878, 666] width 10 height 14
type input "04"
type input "[DATE] 4:00 PM"
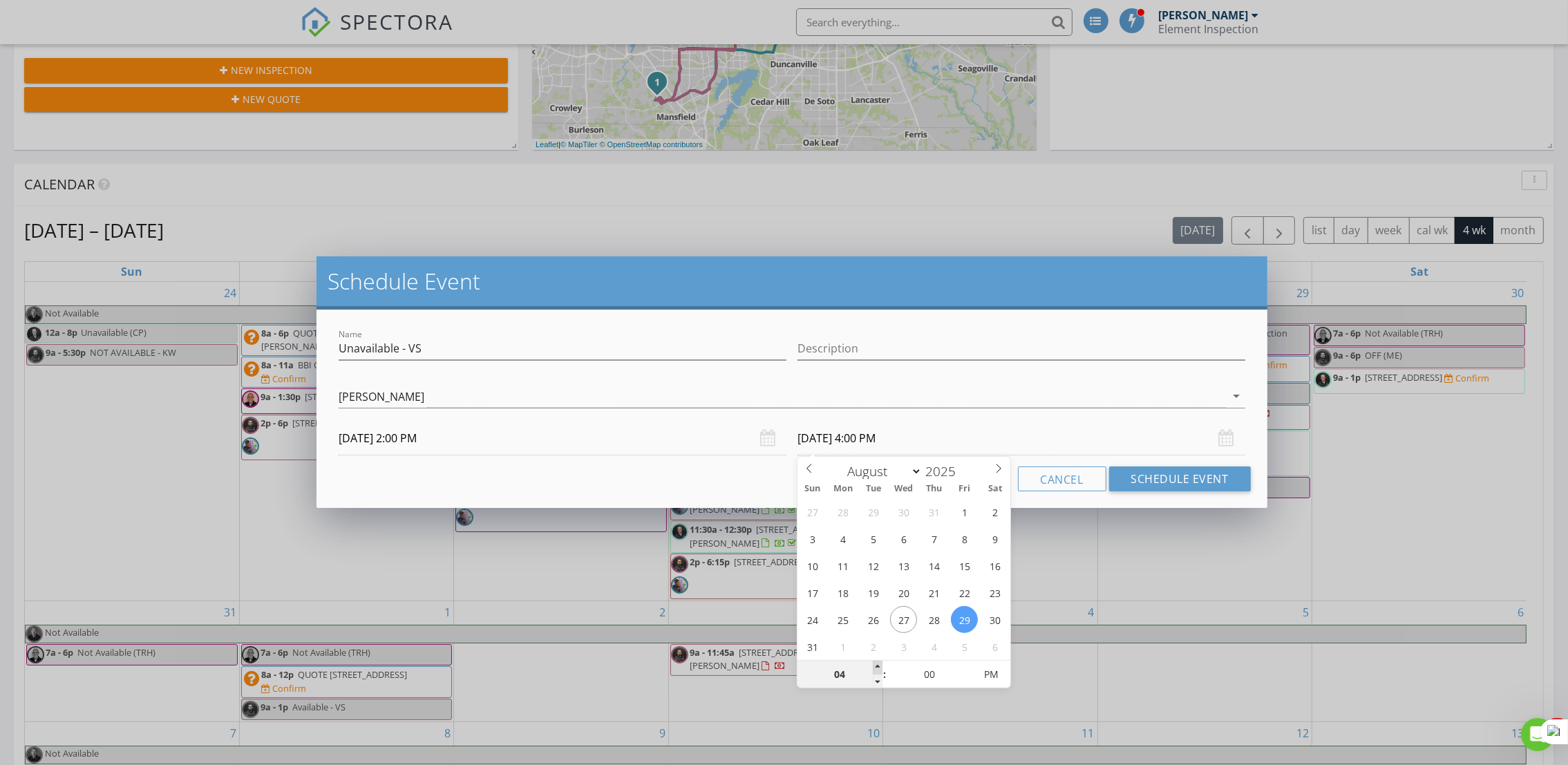
click at [873, 667] on span at bounding box center [878, 666] width 10 height 14
type input "05"
type input "[DATE] 5:00 PM"
click at [873, 667] on span at bounding box center [878, 666] width 10 height 14
type input "06"
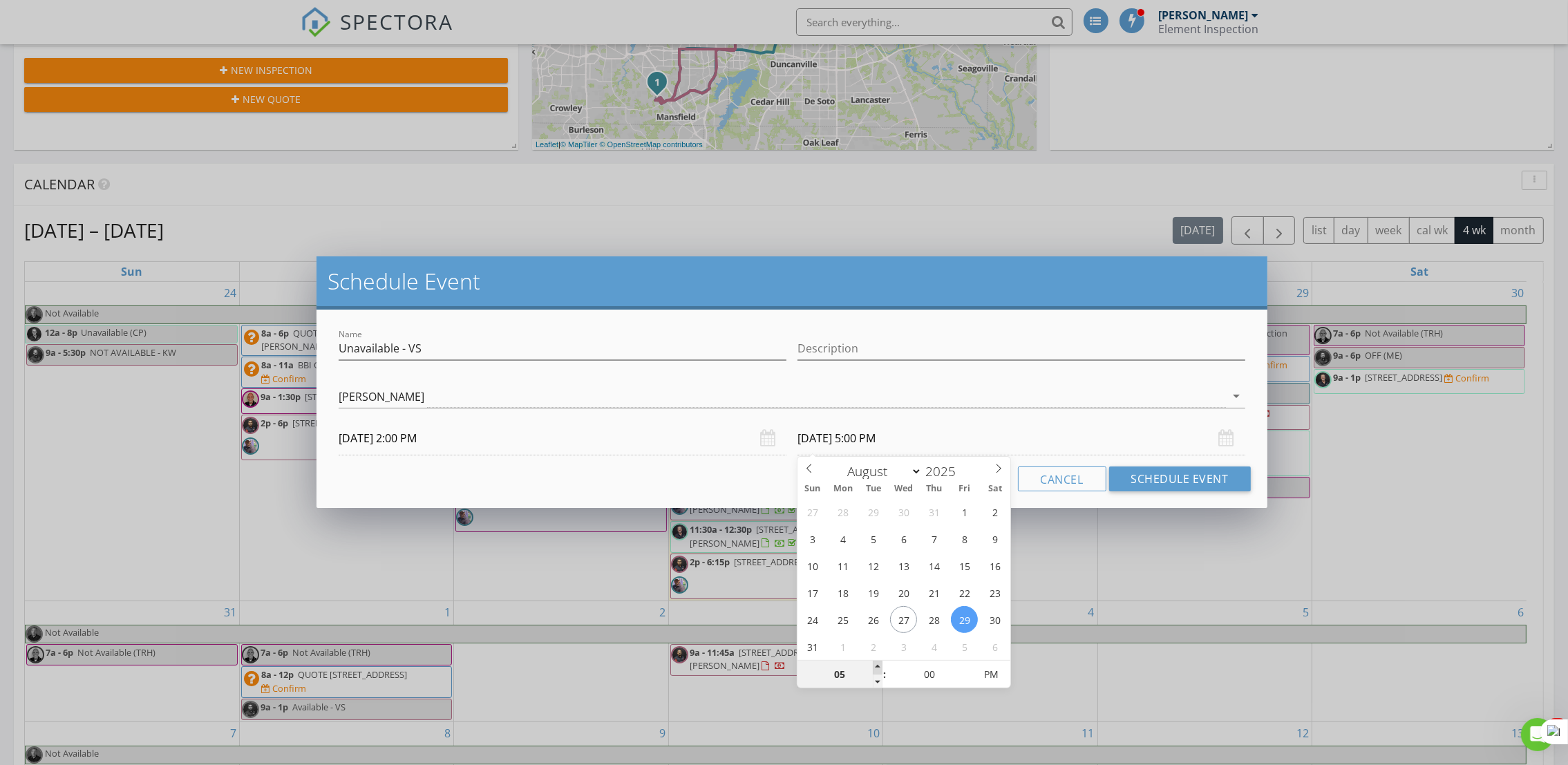
type input "[DATE] 6:00 PM"
click at [873, 667] on span at bounding box center [878, 666] width 10 height 14
click at [1191, 482] on button "Schedule Event" at bounding box center [1179, 478] width 142 height 25
